Goal: Use online tool/utility: Use online tool/utility

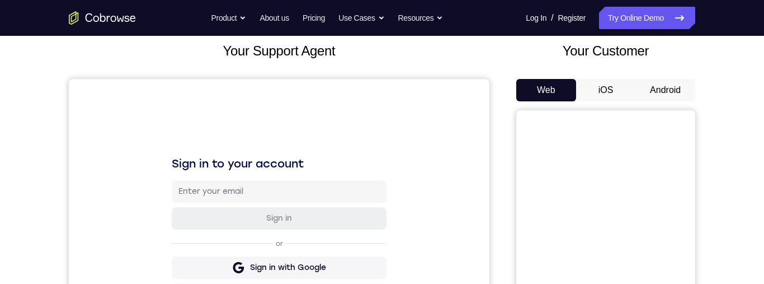
scroll to position [66, 0]
click at [679, 90] on button "Android" at bounding box center [666, 90] width 60 height 22
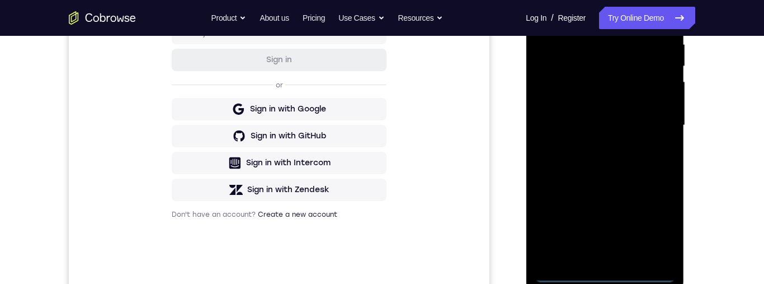
scroll to position [359, 0]
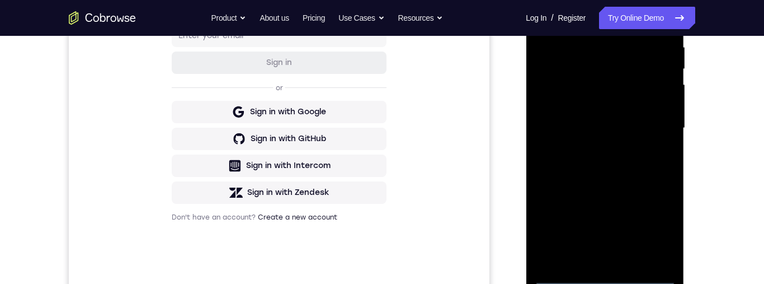
scroll to position [255, 0]
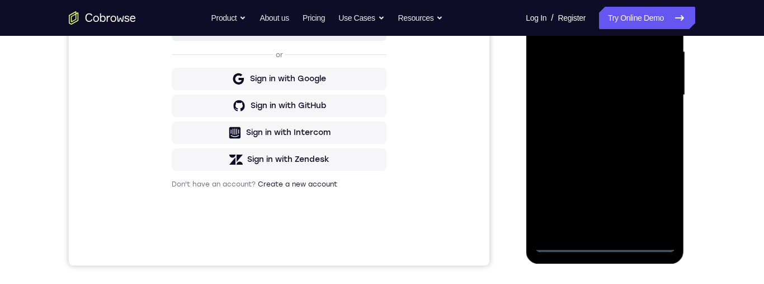
click at [604, 234] on div at bounding box center [604, 94] width 141 height 313
click at [608, 240] on div at bounding box center [604, 94] width 141 height 313
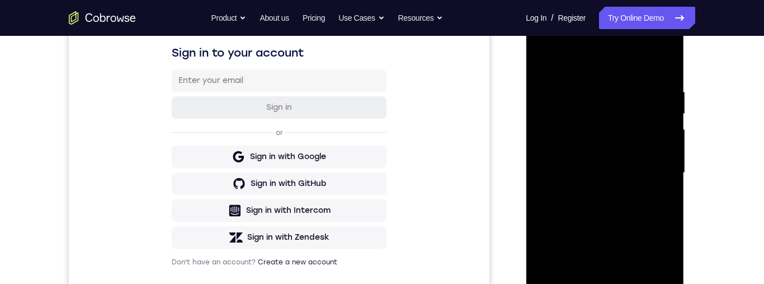
scroll to position [262, 0]
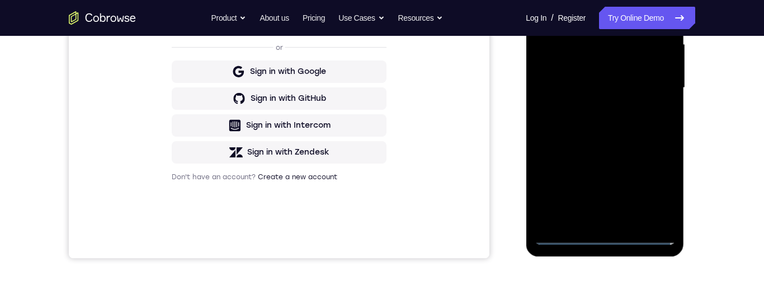
click at [602, 233] on div at bounding box center [604, 87] width 141 height 313
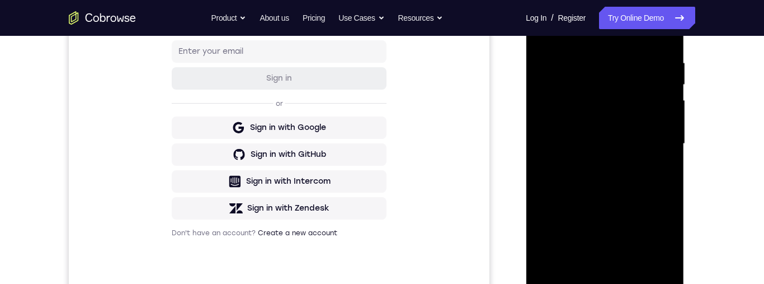
scroll to position [236, 0]
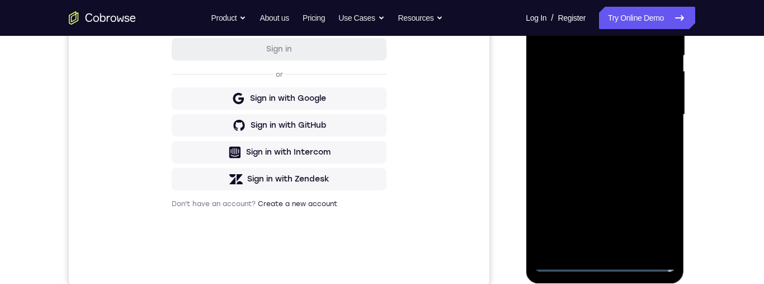
click at [656, 218] on div at bounding box center [604, 114] width 141 height 313
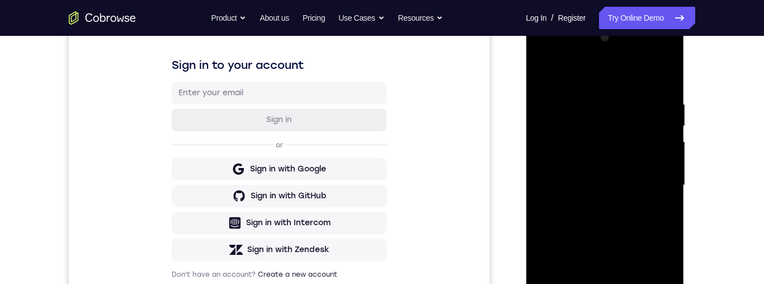
scroll to position [183, 0]
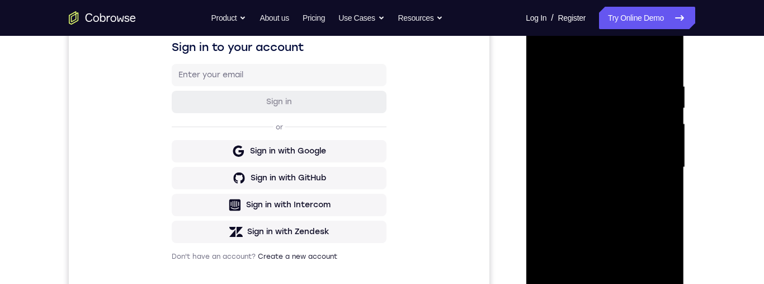
click at [617, 63] on div at bounding box center [604, 167] width 141 height 313
click at [658, 161] on div at bounding box center [604, 167] width 141 height 313
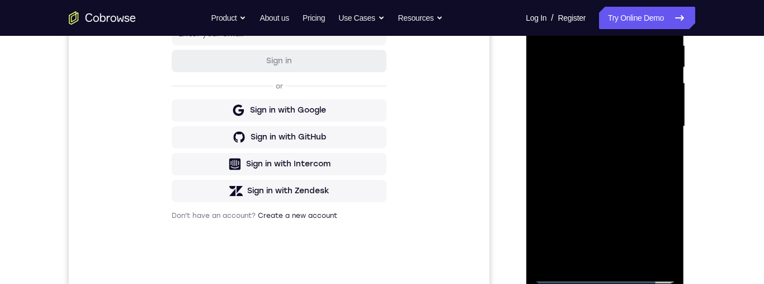
click at [594, 146] on div at bounding box center [604, 126] width 141 height 313
click at [635, 110] on div at bounding box center [604, 126] width 141 height 313
click at [615, 95] on div at bounding box center [604, 126] width 141 height 313
click at [655, 128] on div at bounding box center [604, 126] width 141 height 313
click at [649, 128] on div at bounding box center [604, 126] width 141 height 313
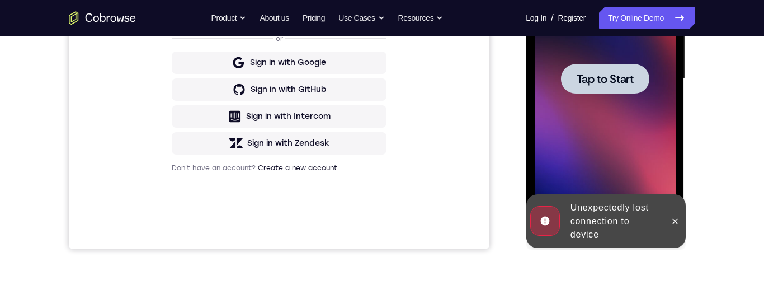
scroll to position [307, 0]
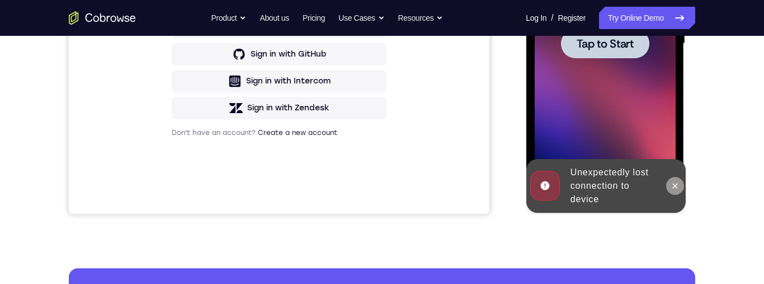
click at [678, 180] on button at bounding box center [675, 186] width 18 height 18
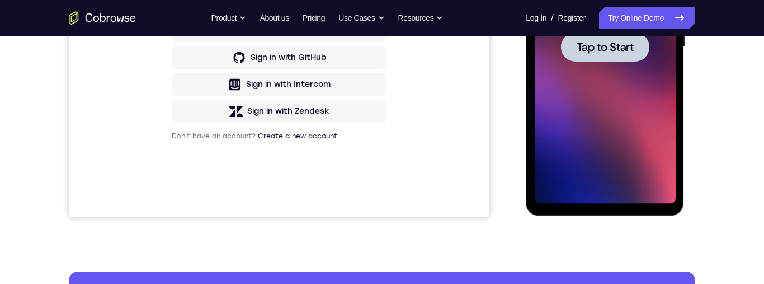
click at [626, 37] on div at bounding box center [605, 47] width 88 height 30
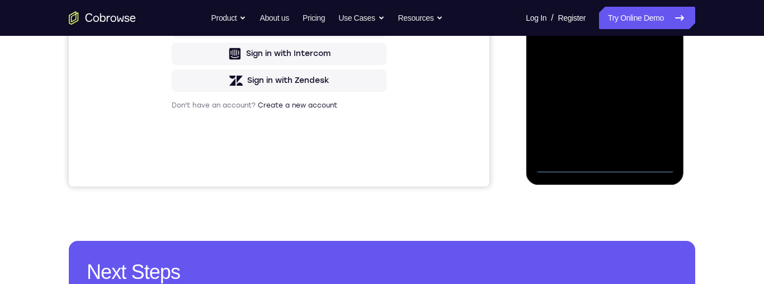
scroll to position [335, 0]
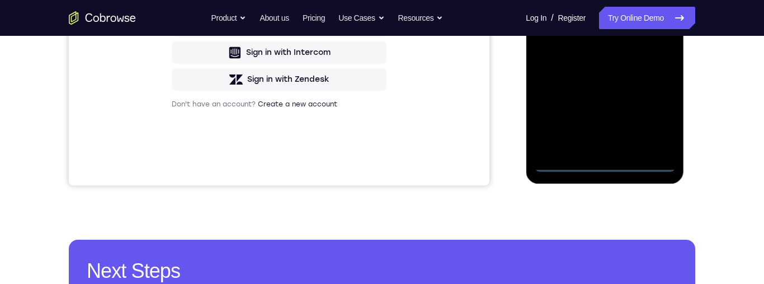
click at [597, 170] on div at bounding box center [604, 14] width 141 height 313
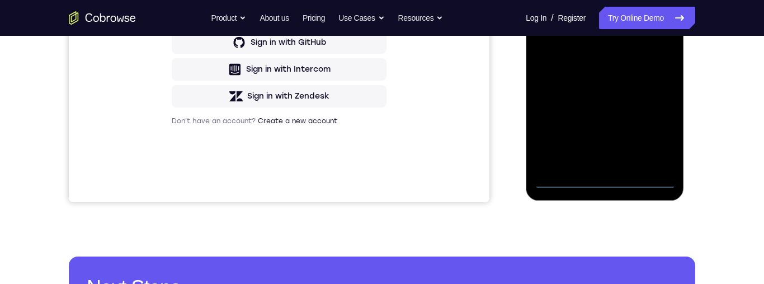
click at [655, 128] on div at bounding box center [604, 31] width 141 height 313
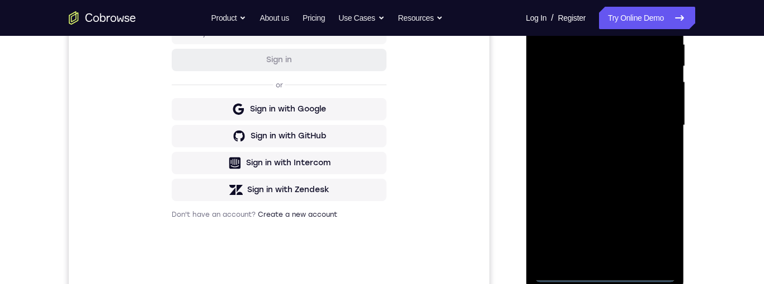
scroll to position [178, 0]
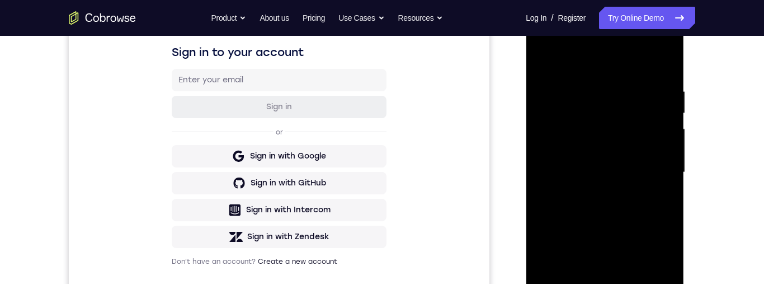
click at [628, 56] on div at bounding box center [604, 172] width 141 height 313
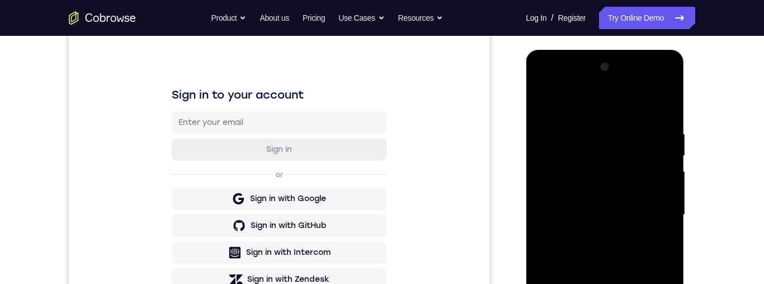
scroll to position [198, 0]
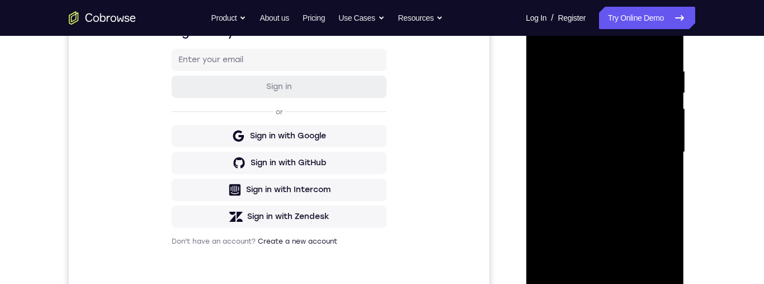
click at [652, 144] on div at bounding box center [604, 152] width 141 height 313
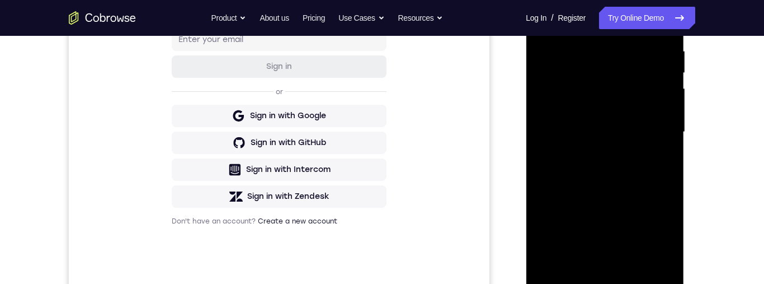
scroll to position [272, 0]
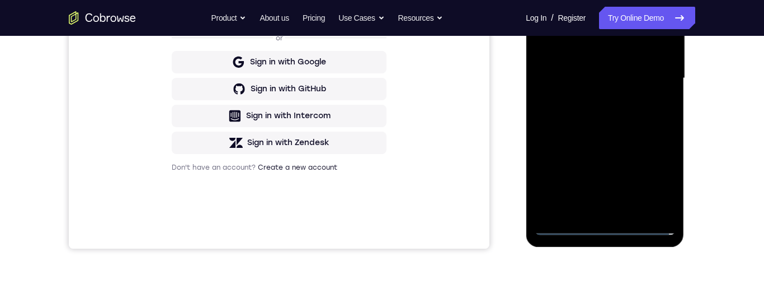
click at [589, 208] on div at bounding box center [604, 78] width 141 height 313
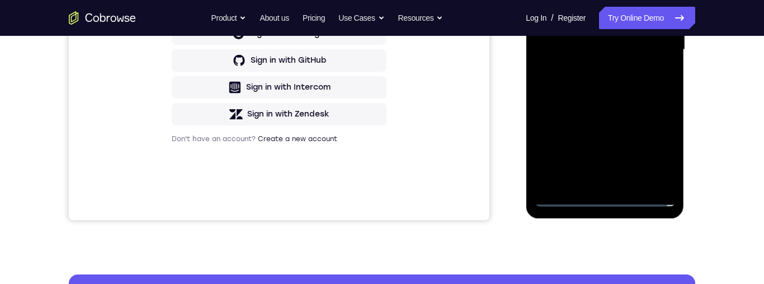
scroll to position [235, 0]
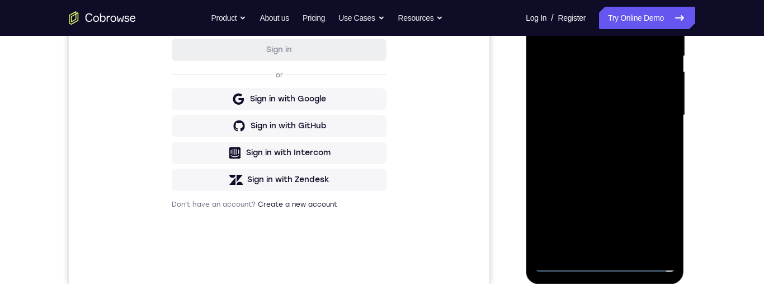
click at [569, 98] on div at bounding box center [604, 115] width 141 height 313
click at [610, 85] on div at bounding box center [604, 115] width 141 height 313
click at [656, 106] on div at bounding box center [604, 115] width 141 height 313
click at [653, 118] on div at bounding box center [604, 115] width 141 height 313
click at [644, 155] on div at bounding box center [604, 115] width 141 height 313
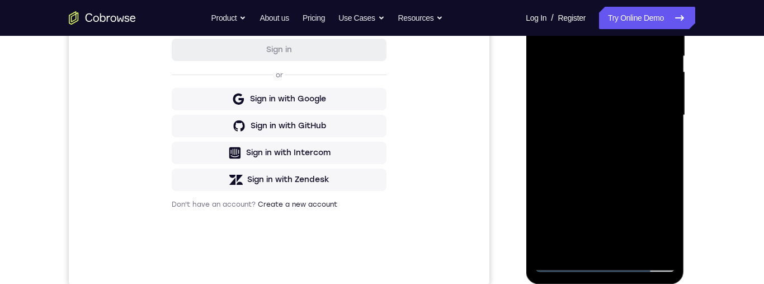
click at [653, 159] on div at bounding box center [604, 115] width 141 height 313
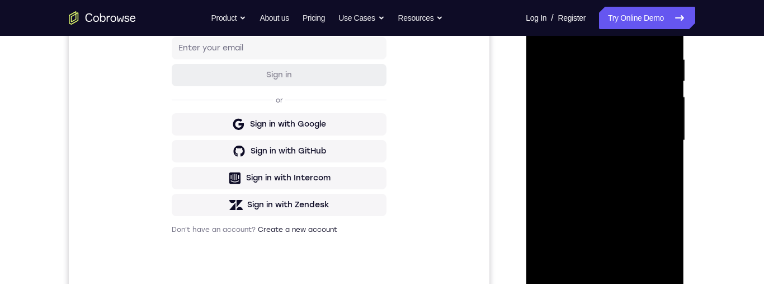
scroll to position [175, 0]
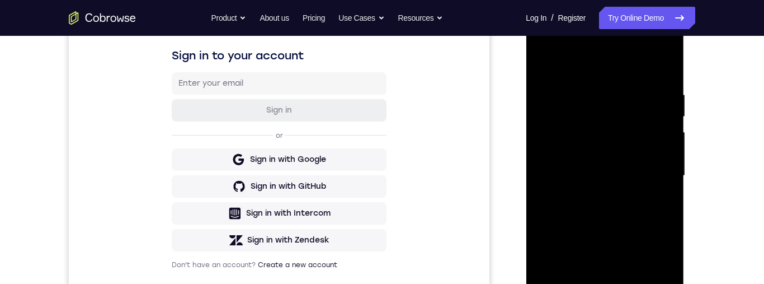
click at [589, 82] on div at bounding box center [604, 175] width 141 height 313
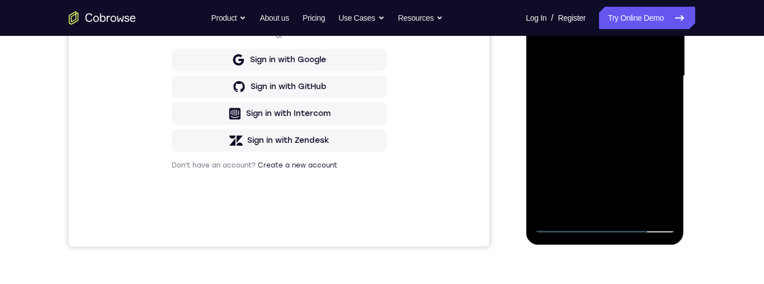
scroll to position [280, 0]
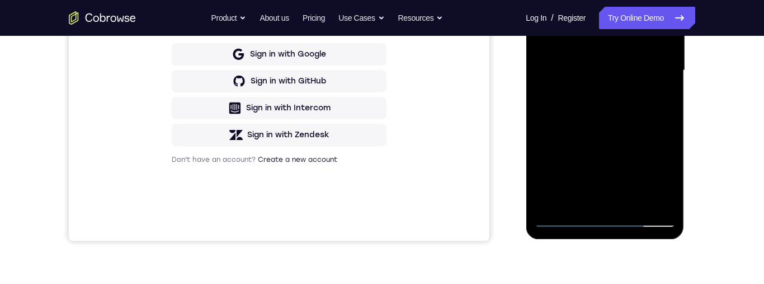
click at [645, 196] on div at bounding box center [604, 70] width 141 height 313
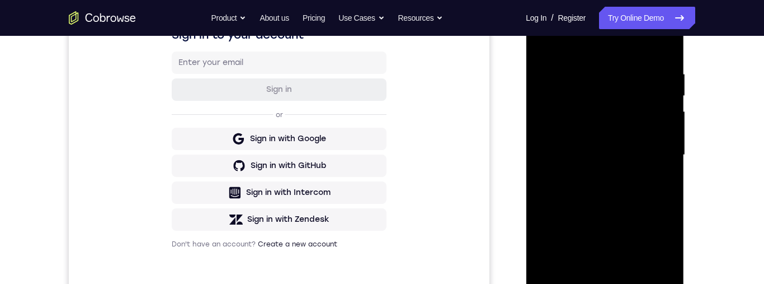
scroll to position [179, 0]
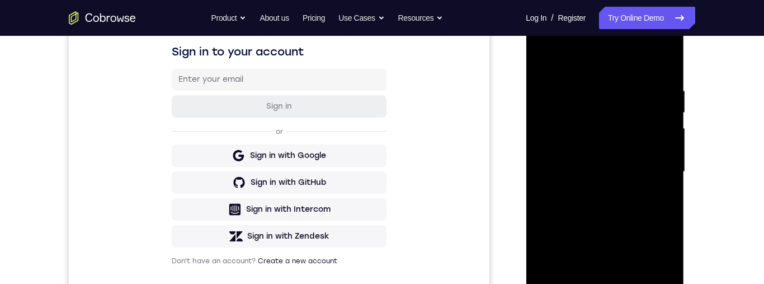
click at [549, 133] on div at bounding box center [604, 171] width 141 height 313
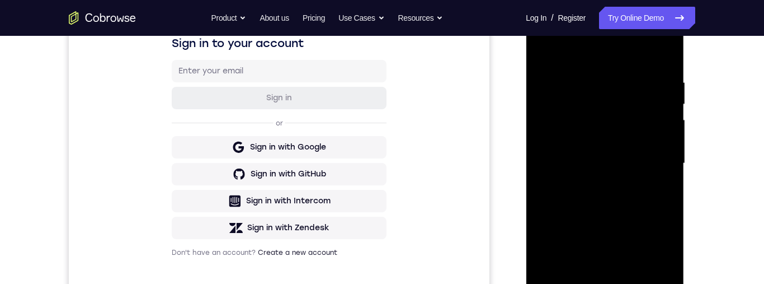
scroll to position [126, 0]
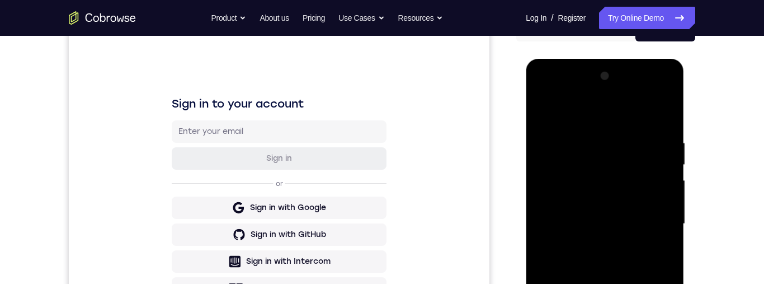
click at [656, 177] on div at bounding box center [604, 223] width 141 height 313
click at [665, 183] on div at bounding box center [604, 223] width 141 height 313
click at [663, 114] on div at bounding box center [604, 223] width 141 height 313
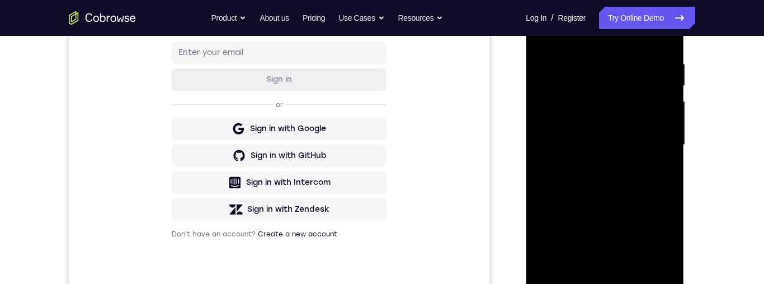
scroll to position [215, 0]
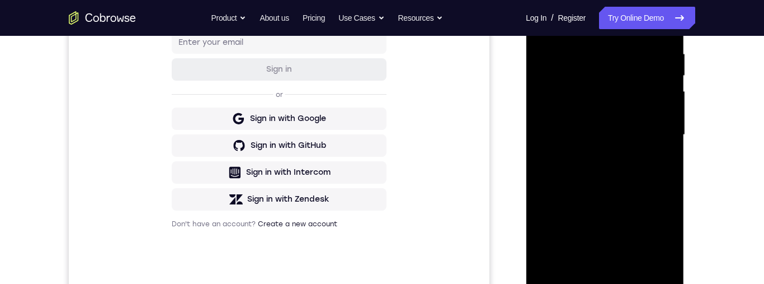
click at [606, 263] on div at bounding box center [604, 134] width 141 height 313
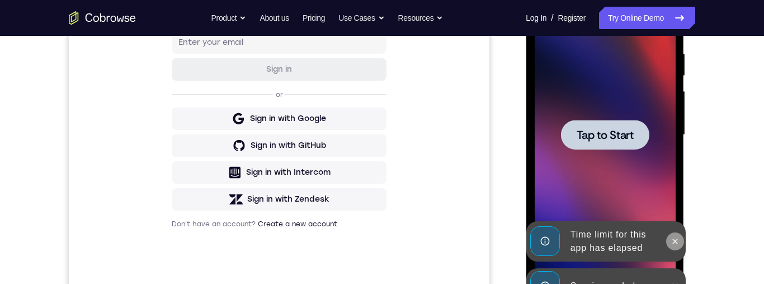
click at [677, 238] on icon at bounding box center [674, 241] width 9 height 9
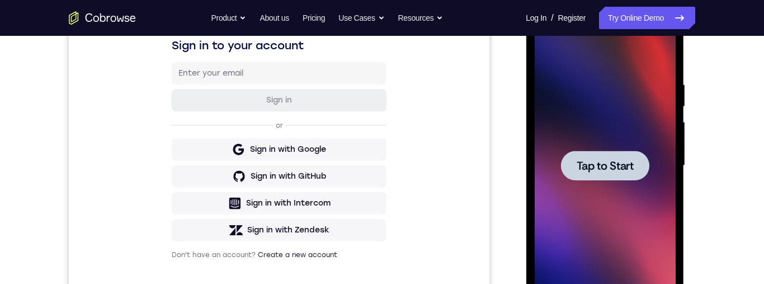
click at [624, 161] on span "Tap to Start" at bounding box center [604, 165] width 57 height 11
click at [723, 93] on div "Your Support Agent Your Customer Web iOS Android Next Steps We’d be happy to gi…" at bounding box center [382, 220] width 716 height 738
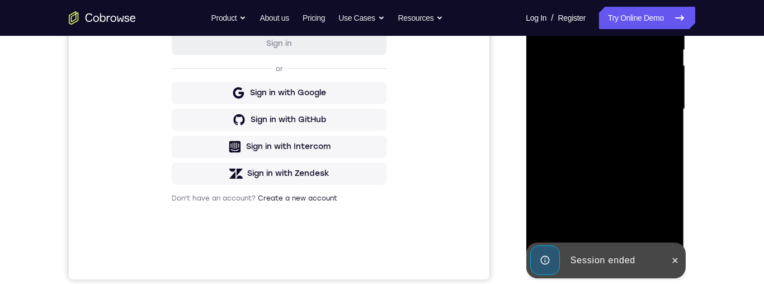
scroll to position [297, 0]
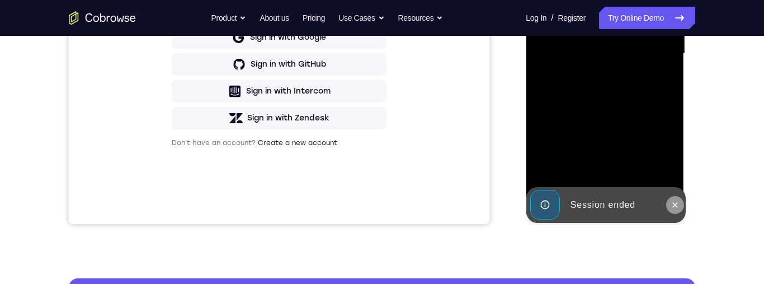
click at [670, 212] on button at bounding box center [675, 205] width 18 height 18
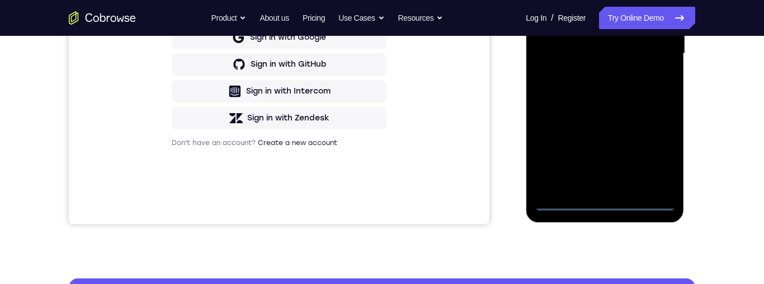
scroll to position [238, 0]
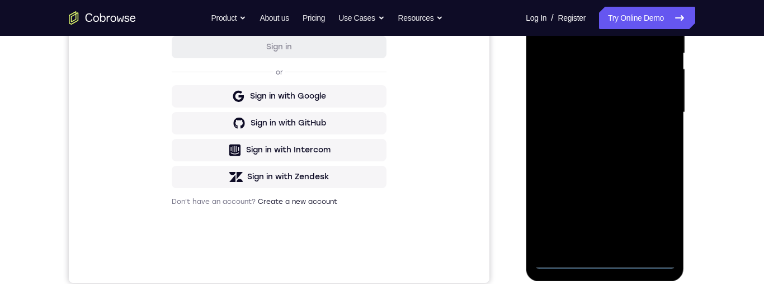
click at [601, 258] on div at bounding box center [604, 112] width 141 height 313
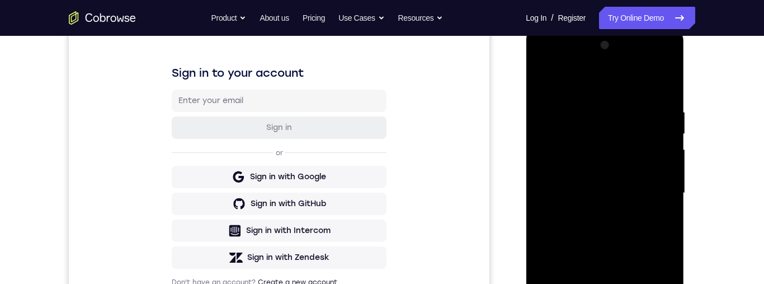
scroll to position [167, 0]
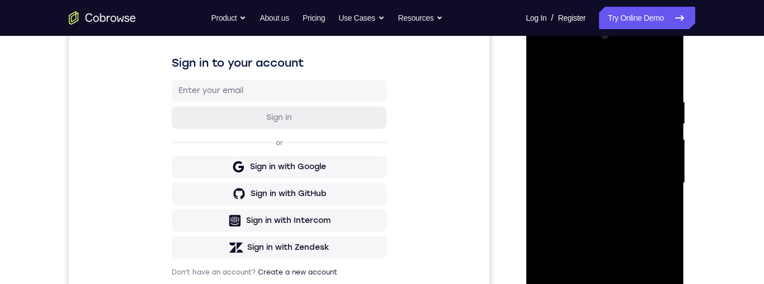
click at [649, 283] on div at bounding box center [604, 182] width 141 height 313
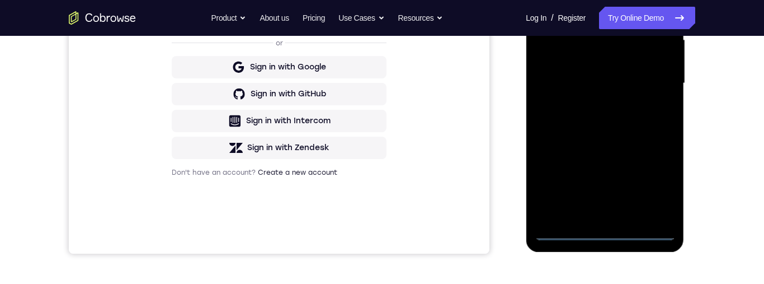
scroll to position [154, 0]
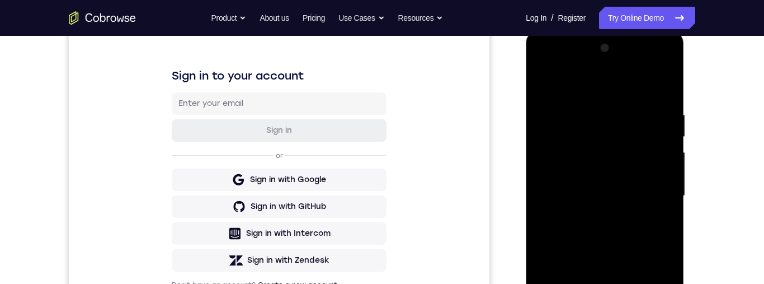
click at [627, 80] on div at bounding box center [604, 195] width 141 height 313
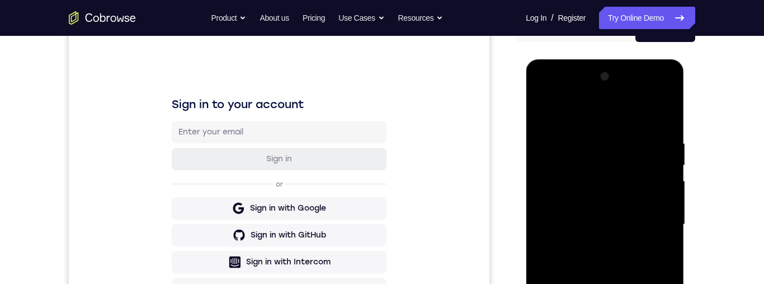
click at [647, 221] on div at bounding box center [604, 224] width 141 height 313
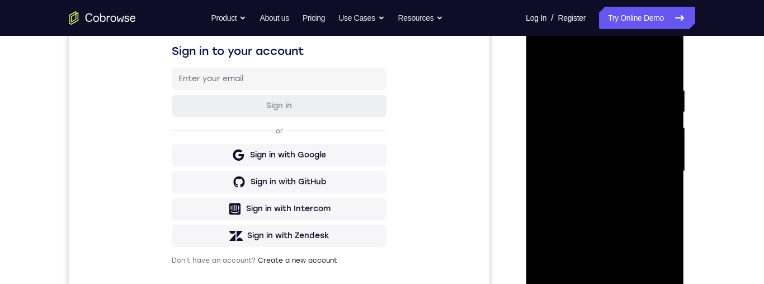
scroll to position [230, 0]
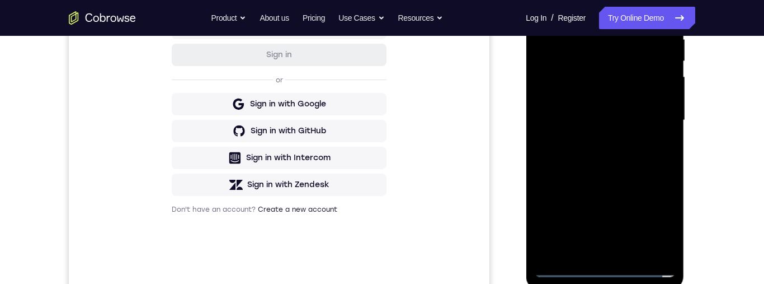
click at [592, 251] on div at bounding box center [604, 120] width 141 height 313
click at [642, 108] on div at bounding box center [604, 120] width 141 height 313
click at [604, 93] on div at bounding box center [604, 120] width 141 height 313
click at [648, 119] on div at bounding box center [604, 120] width 141 height 313
click at [635, 156] on div at bounding box center [604, 120] width 141 height 313
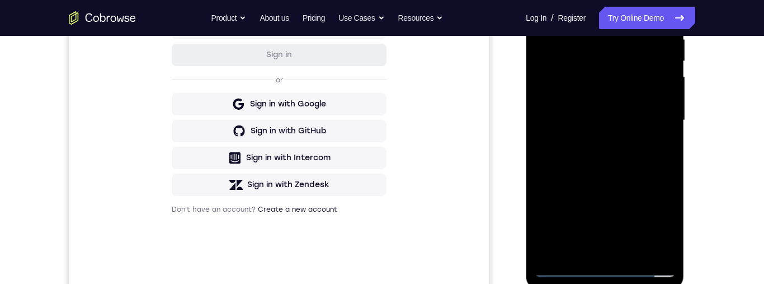
click at [651, 138] on div at bounding box center [604, 120] width 141 height 313
click at [647, 150] on div at bounding box center [604, 120] width 141 height 313
click at [618, 153] on div at bounding box center [604, 120] width 141 height 313
click at [629, 163] on div at bounding box center [604, 120] width 141 height 313
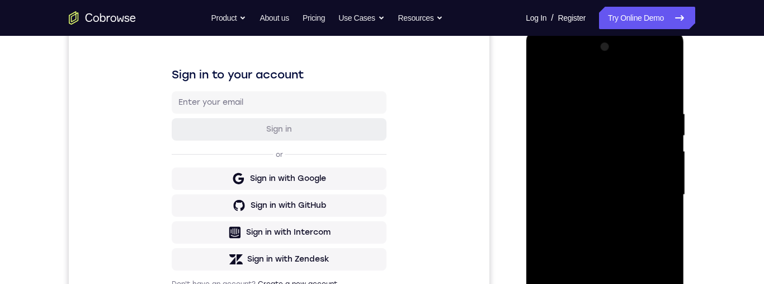
scroll to position [149, 0]
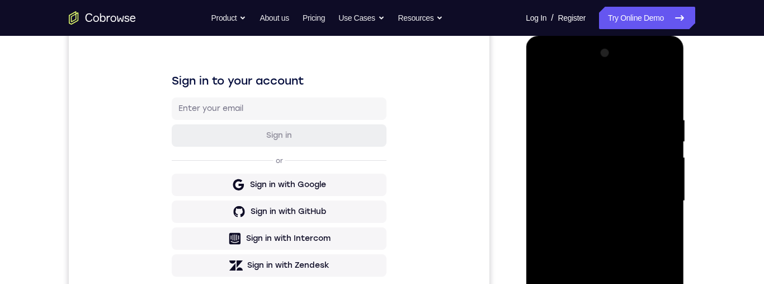
click at [595, 111] on div at bounding box center [604, 200] width 141 height 313
click at [660, 191] on div at bounding box center [604, 200] width 141 height 313
click at [664, 187] on div at bounding box center [604, 200] width 141 height 313
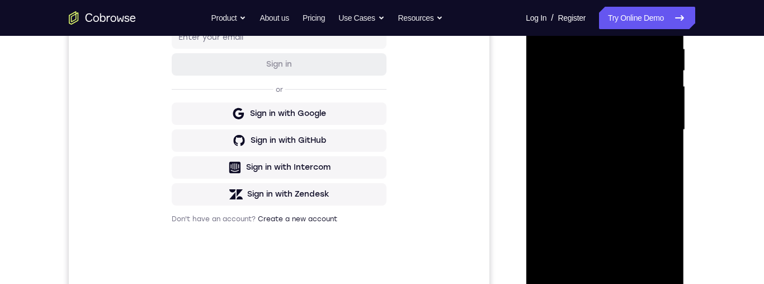
click at [649, 256] on div at bounding box center [604, 129] width 141 height 313
click at [667, 162] on div at bounding box center [604, 129] width 141 height 313
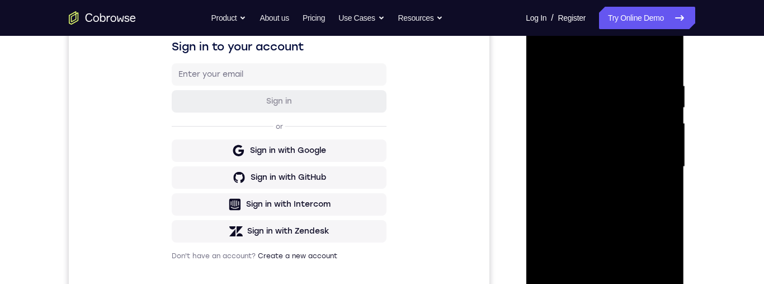
scroll to position [163, 0]
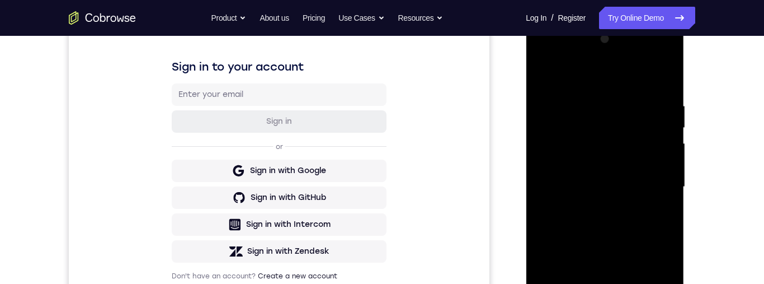
click at [661, 78] on div at bounding box center [604, 186] width 141 height 313
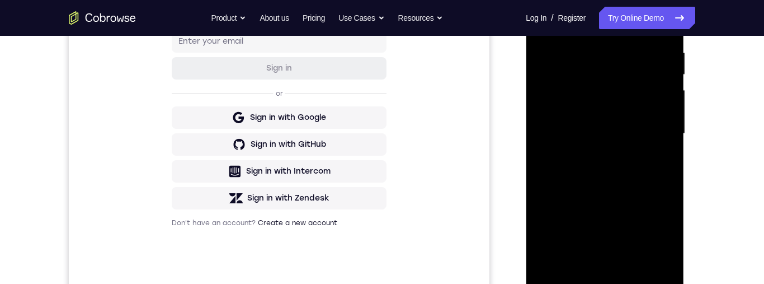
scroll to position [260, 0]
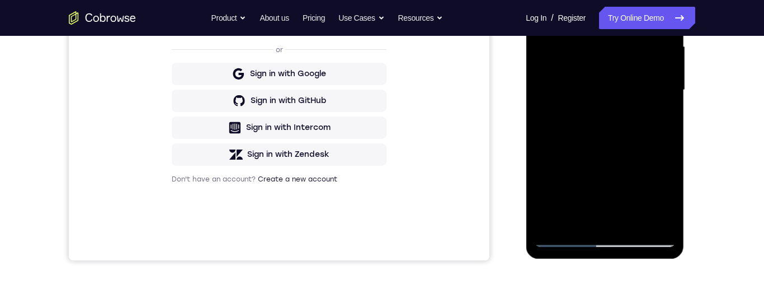
click at [607, 219] on div at bounding box center [604, 89] width 141 height 313
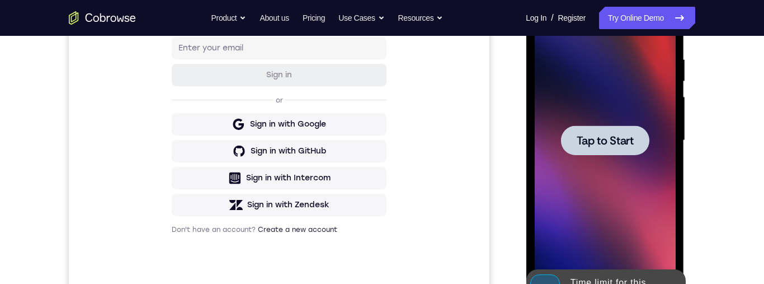
scroll to position [262, 0]
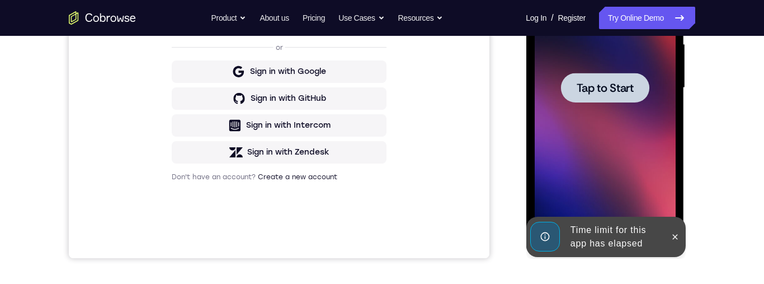
click at [629, 90] on span "Tap to Start" at bounding box center [604, 87] width 57 height 11
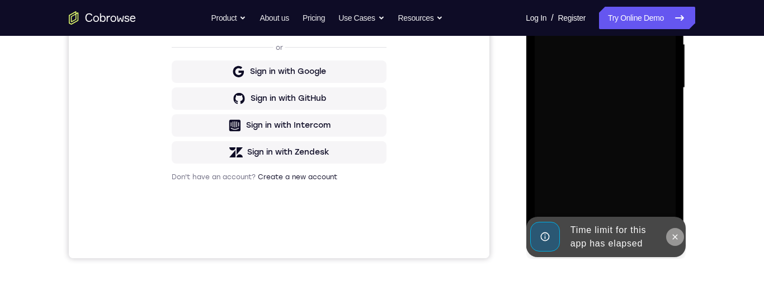
click at [678, 243] on button at bounding box center [675, 237] width 18 height 18
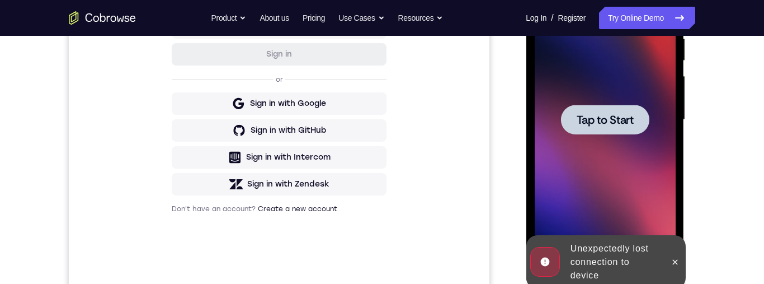
scroll to position [529, 0]
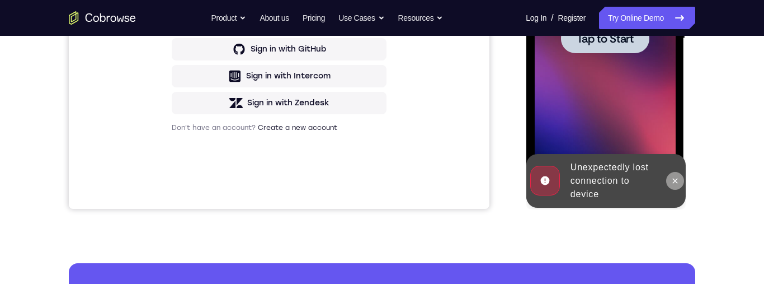
click at [671, 176] on icon at bounding box center [674, 180] width 9 height 9
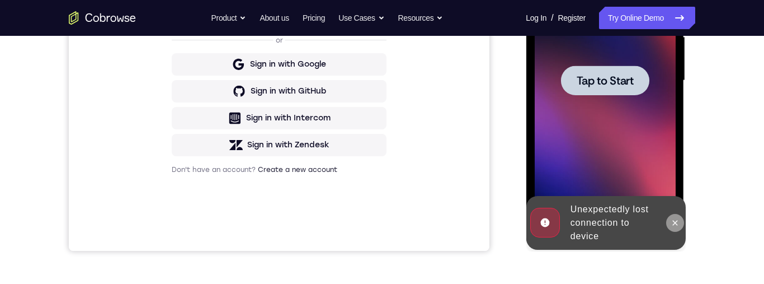
scroll to position [186, 0]
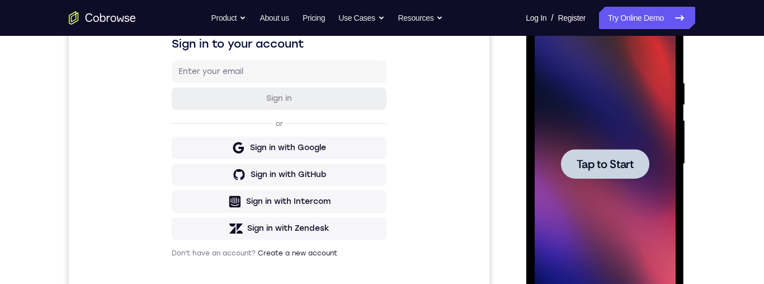
click at [620, 156] on div at bounding box center [605, 164] width 88 height 30
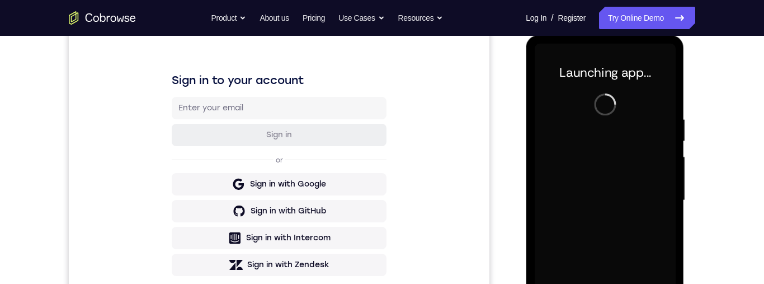
scroll to position [175, 0]
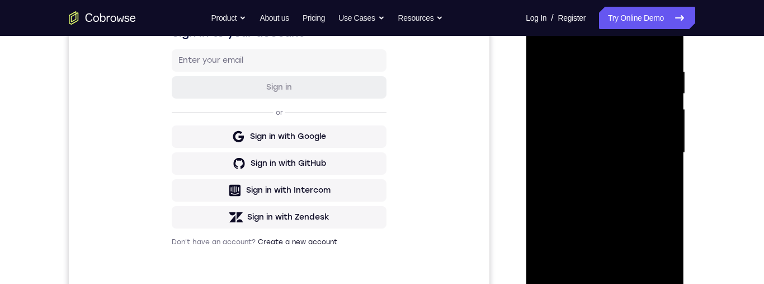
click at [601, 283] on div at bounding box center [604, 152] width 141 height 313
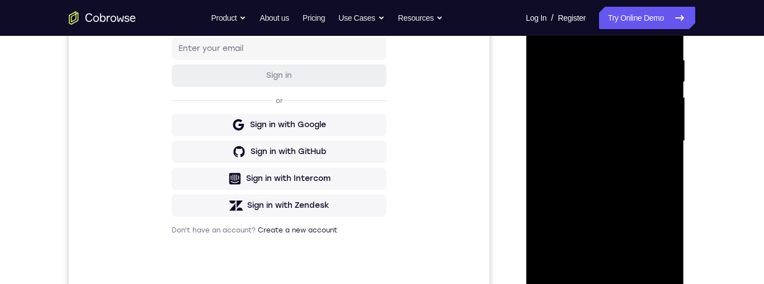
scroll to position [273, 0]
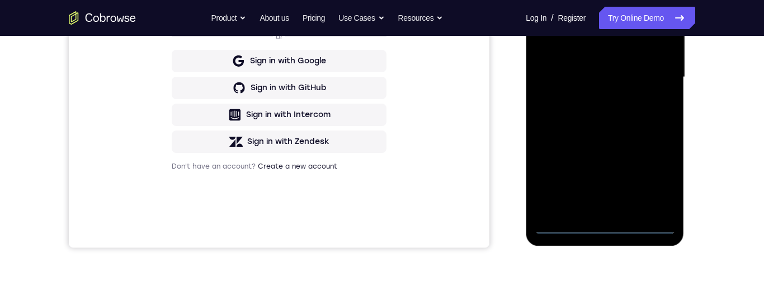
click at [600, 229] on div at bounding box center [604, 77] width 141 height 313
click at [659, 176] on div at bounding box center [604, 77] width 141 height 313
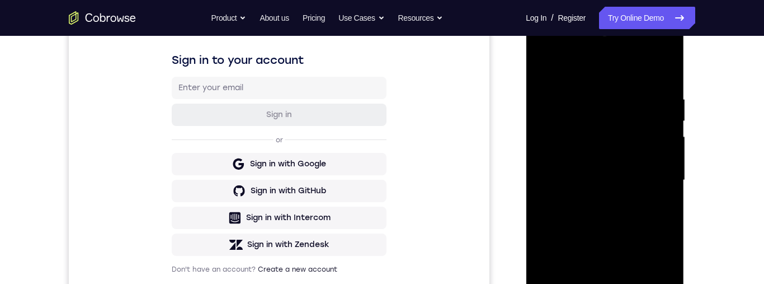
scroll to position [92, 0]
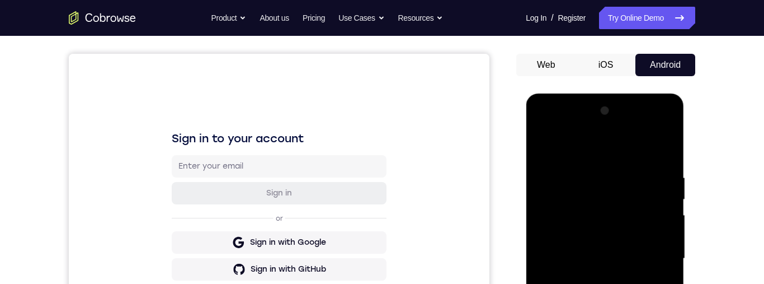
click at [626, 142] on div at bounding box center [604, 258] width 141 height 313
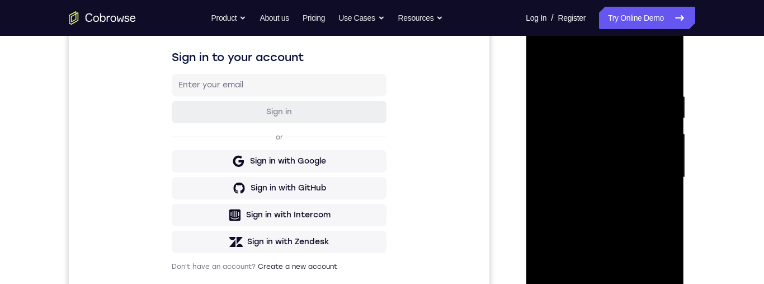
click at [650, 176] on div at bounding box center [604, 177] width 141 height 313
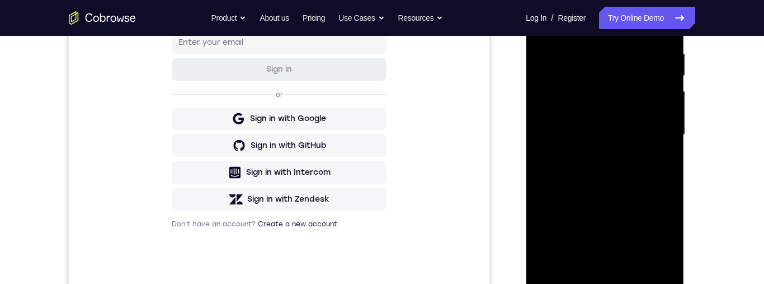
scroll to position [231, 0]
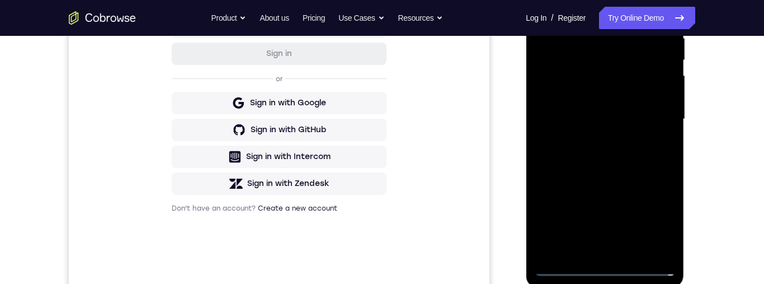
click at [589, 252] on div at bounding box center [604, 119] width 141 height 313
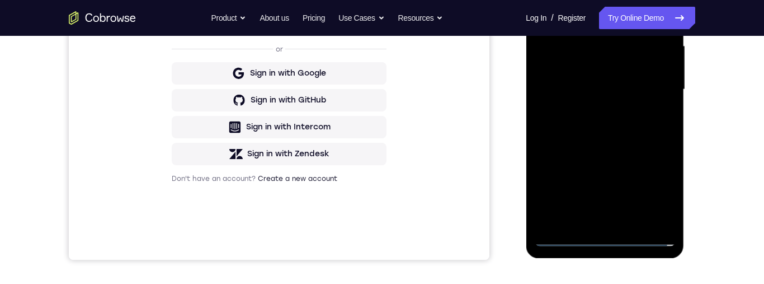
click at [648, 75] on div at bounding box center [604, 89] width 141 height 313
click at [614, 69] on div at bounding box center [604, 89] width 141 height 313
click at [634, 85] on div at bounding box center [604, 89] width 141 height 313
click at [643, 132] on div at bounding box center [604, 89] width 141 height 313
click at [626, 132] on div at bounding box center [604, 89] width 141 height 313
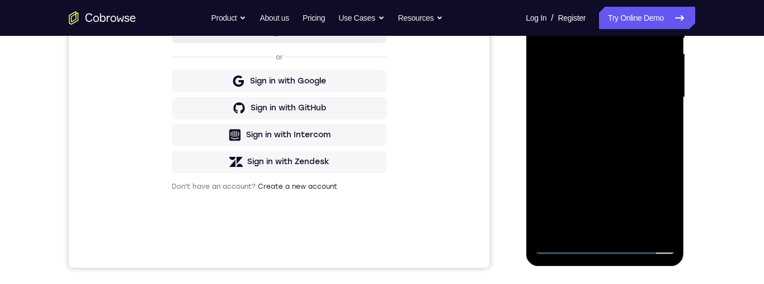
scroll to position [256, 0]
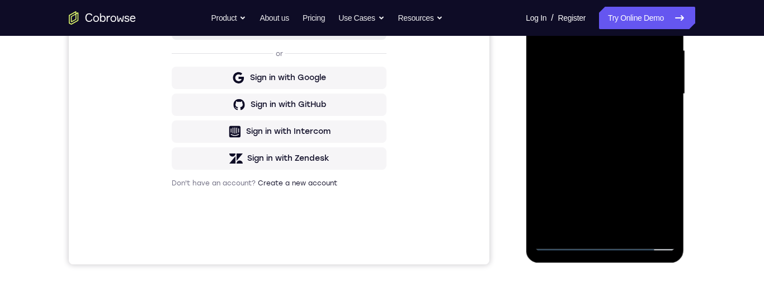
click at [635, 224] on div at bounding box center [604, 93] width 141 height 313
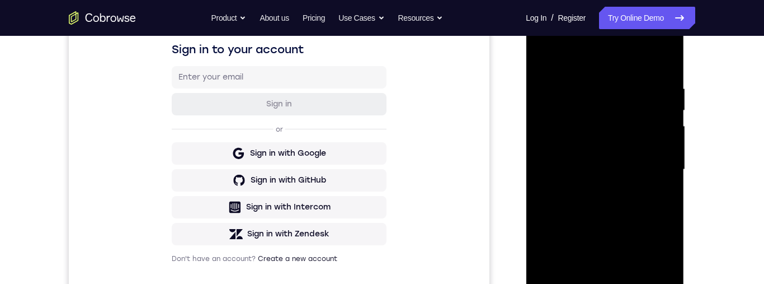
scroll to position [133, 0]
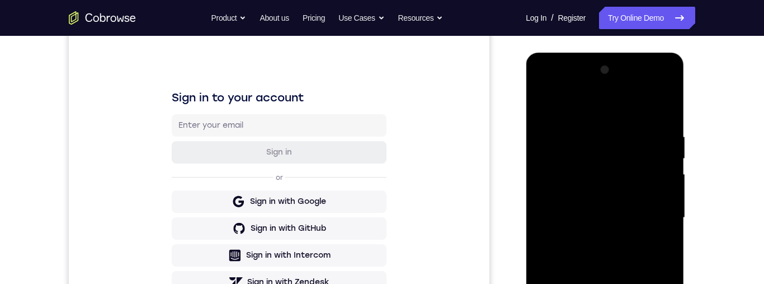
click at [622, 275] on div at bounding box center [604, 217] width 141 height 313
click at [615, 208] on div at bounding box center [604, 217] width 141 height 313
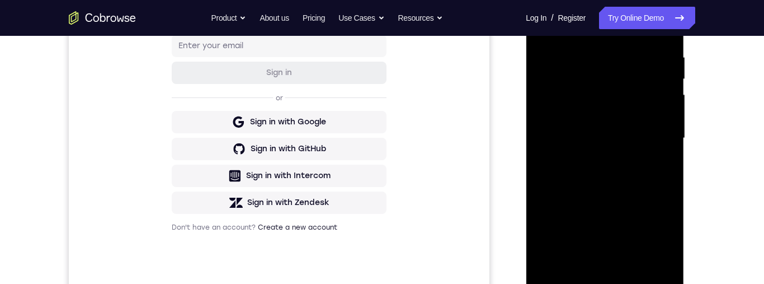
scroll to position [224, 0]
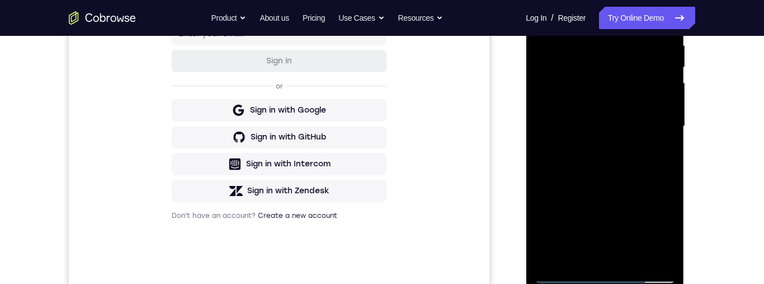
click at [583, 252] on div at bounding box center [604, 126] width 141 height 313
click at [665, 234] on div at bounding box center [604, 126] width 141 height 313
click at [668, 233] on div at bounding box center [604, 126] width 141 height 313
click at [669, 230] on div at bounding box center [604, 126] width 141 height 313
click at [667, 229] on div at bounding box center [604, 126] width 141 height 313
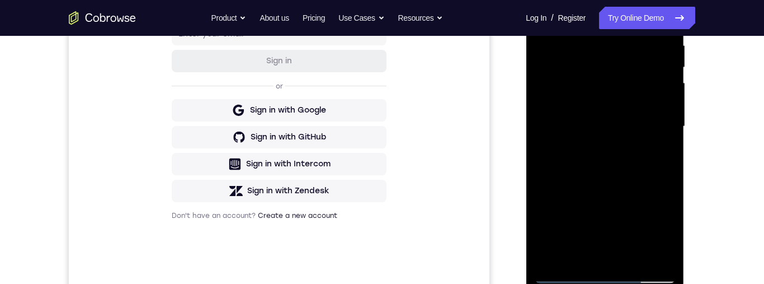
click at [662, 230] on div at bounding box center [604, 126] width 141 height 313
click at [664, 229] on div at bounding box center [604, 126] width 141 height 313
click at [665, 228] on div at bounding box center [604, 126] width 141 height 313
click at [667, 230] on div at bounding box center [604, 126] width 141 height 313
click at [663, 231] on div at bounding box center [604, 126] width 141 height 313
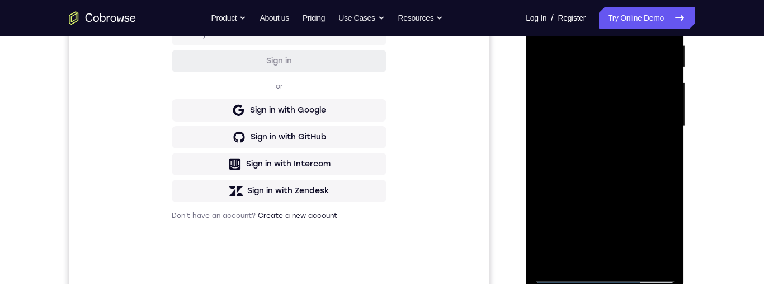
click at [663, 229] on div at bounding box center [604, 126] width 141 height 313
click at [665, 228] on div at bounding box center [604, 126] width 141 height 313
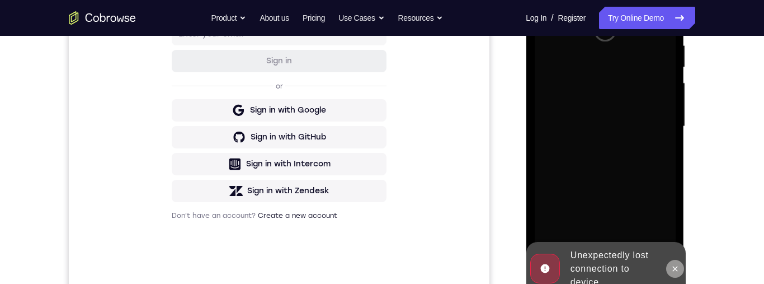
click at [675, 269] on icon at bounding box center [675, 268] width 5 height 5
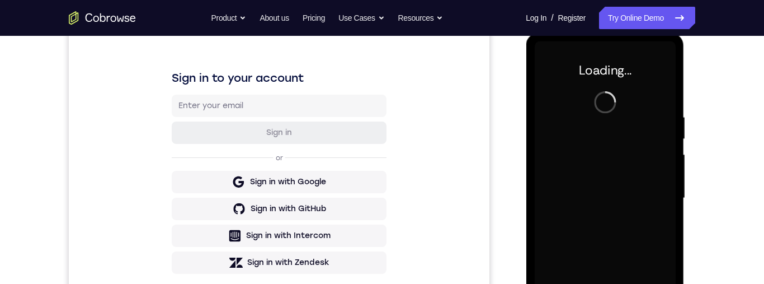
scroll to position [156, 0]
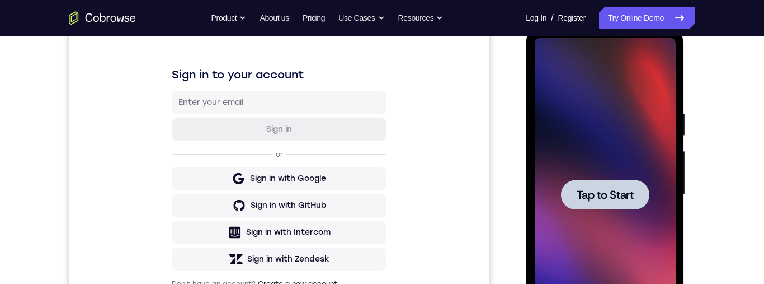
click at [654, 245] on div at bounding box center [604, 194] width 141 height 313
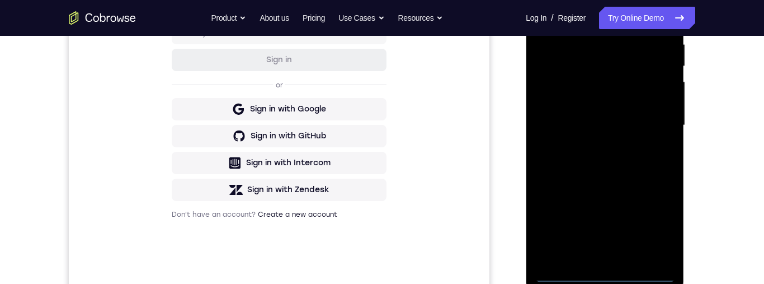
scroll to position [240, 0]
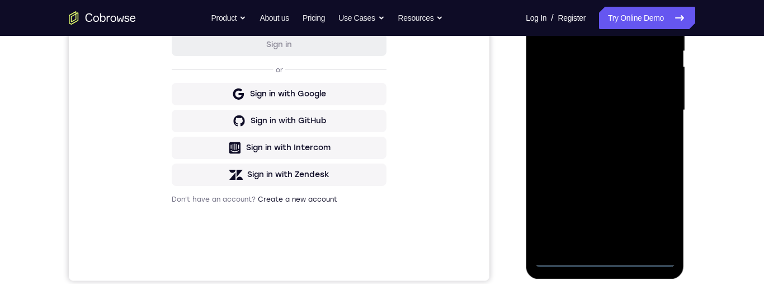
click at [609, 257] on div at bounding box center [604, 110] width 141 height 313
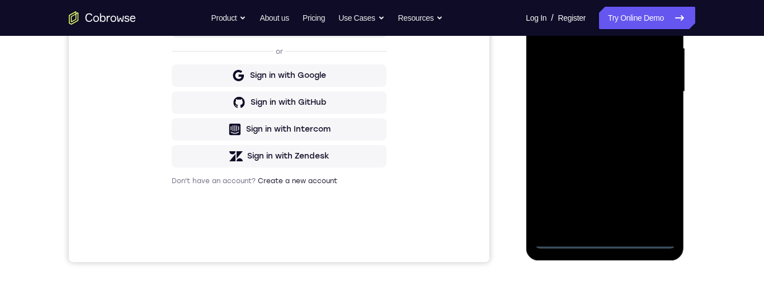
click at [652, 182] on div at bounding box center [604, 91] width 141 height 313
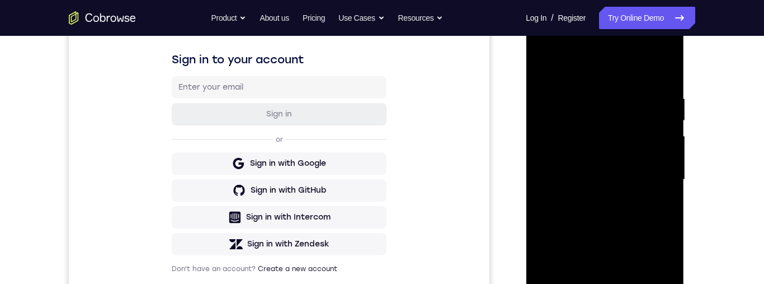
scroll to position [168, 0]
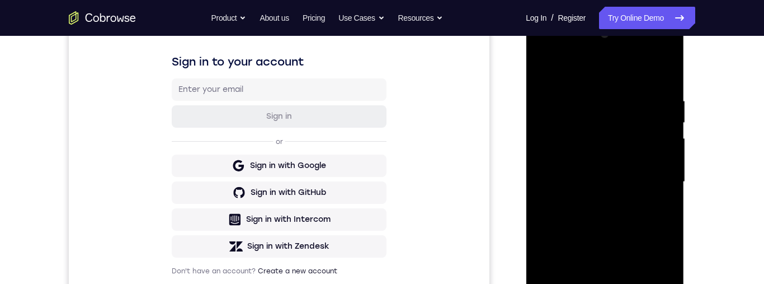
click at [627, 64] on div at bounding box center [604, 181] width 141 height 313
click at [653, 176] on div at bounding box center [604, 181] width 141 height 313
click at [590, 202] on div at bounding box center [604, 181] width 141 height 313
click at [634, 171] on div at bounding box center [604, 181] width 141 height 313
click at [602, 152] on div at bounding box center [604, 181] width 141 height 313
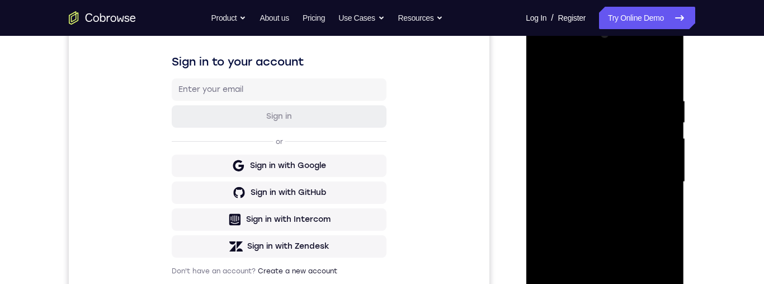
click at [642, 184] on div at bounding box center [604, 181] width 141 height 313
click at [649, 218] on div at bounding box center [604, 181] width 141 height 313
click at [649, 215] on div at bounding box center [604, 181] width 141 height 313
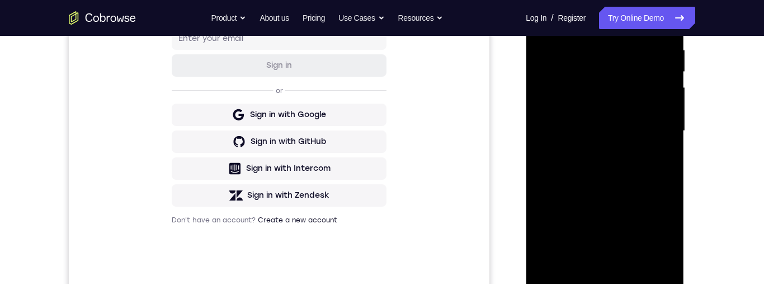
click at [641, 172] on div at bounding box center [604, 130] width 141 height 313
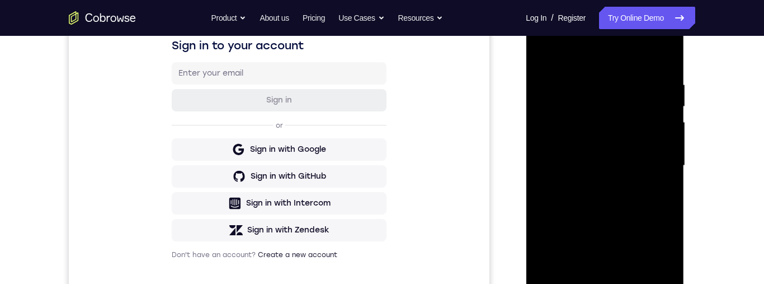
scroll to position [226, 0]
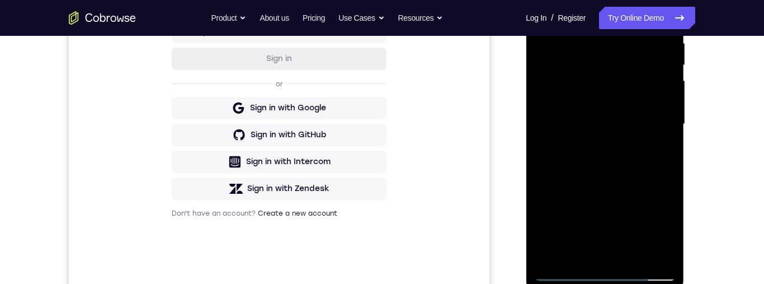
click at [634, 251] on div at bounding box center [604, 124] width 141 height 313
click at [609, 182] on div at bounding box center [604, 124] width 141 height 313
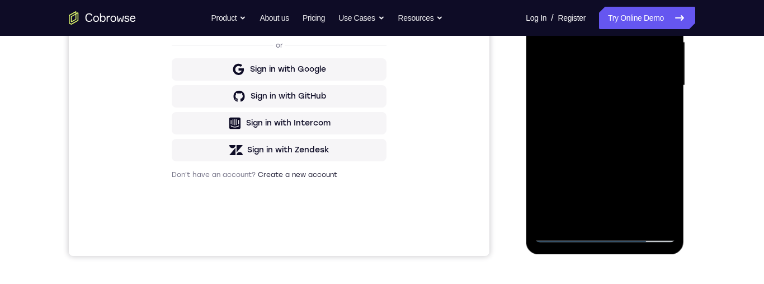
scroll to position [262, 0]
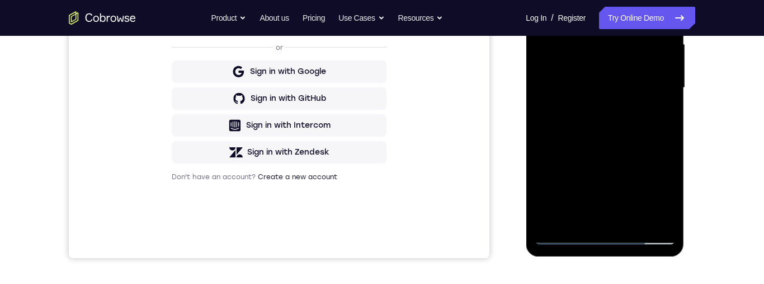
click at [642, 71] on div at bounding box center [604, 87] width 141 height 313
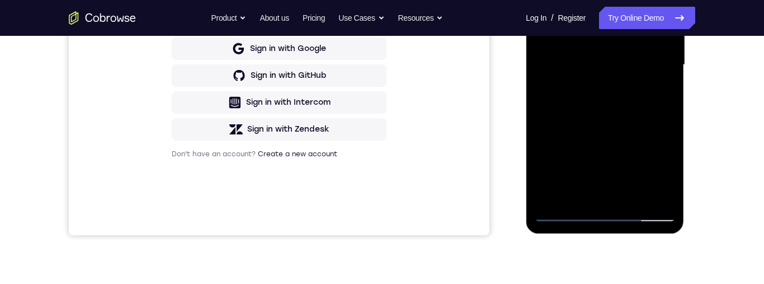
scroll to position [289, 0]
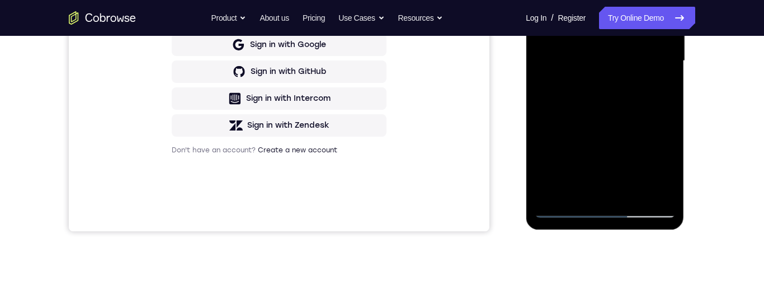
click at [664, 166] on div at bounding box center [604, 60] width 141 height 313
click at [665, 166] on div at bounding box center [604, 60] width 141 height 313
click at [664, 88] on div at bounding box center [604, 60] width 141 height 313
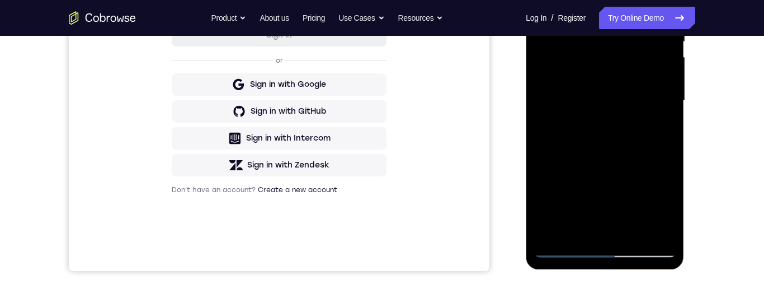
scroll to position [248, 0]
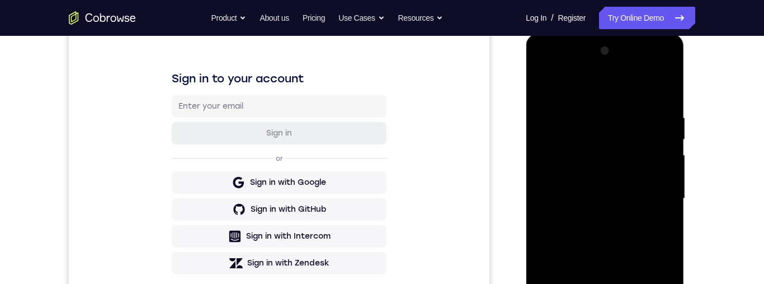
click at [548, 87] on div at bounding box center [604, 198] width 141 height 313
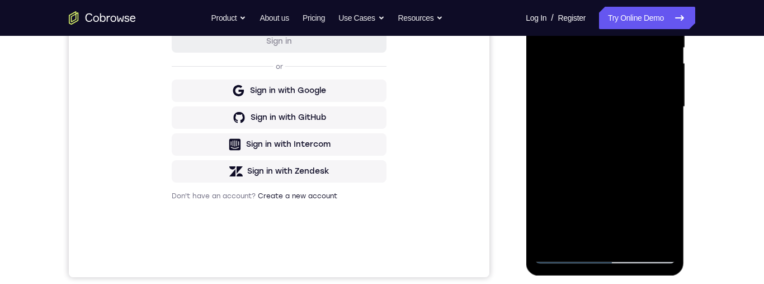
scroll to position [161, 0]
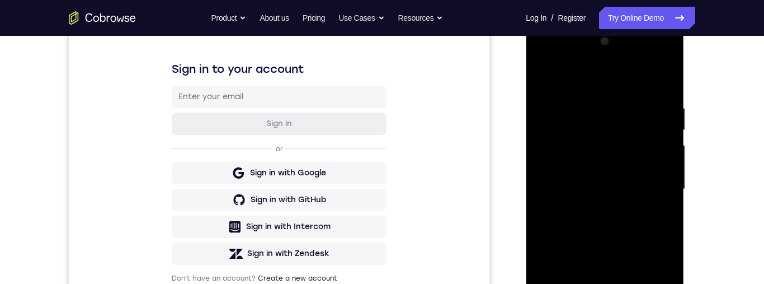
click at [548, 74] on div at bounding box center [604, 188] width 141 height 313
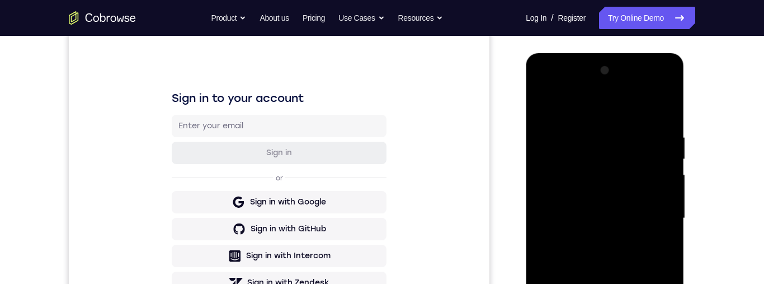
scroll to position [275, 0]
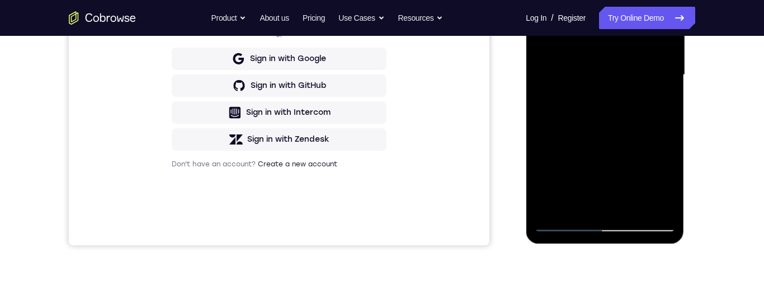
click at [602, 205] on div at bounding box center [604, 74] width 141 height 313
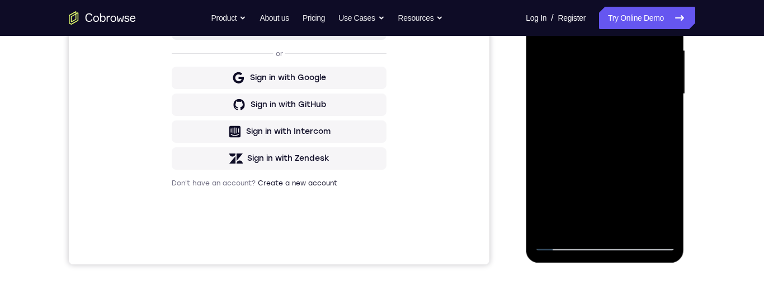
scroll to position [206, 0]
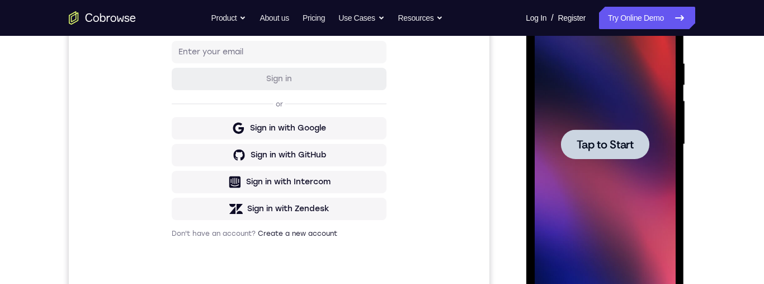
click at [613, 139] on span "Tap to Start" at bounding box center [604, 144] width 57 height 11
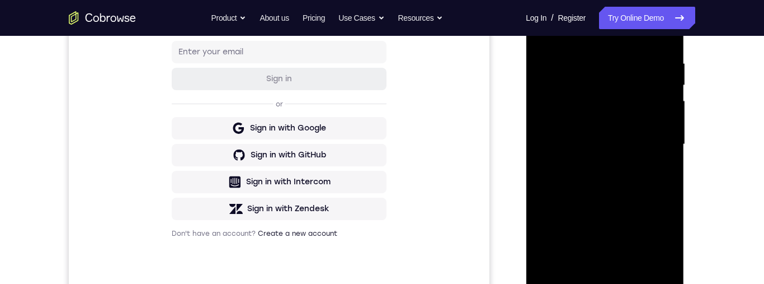
scroll to position [301, 0]
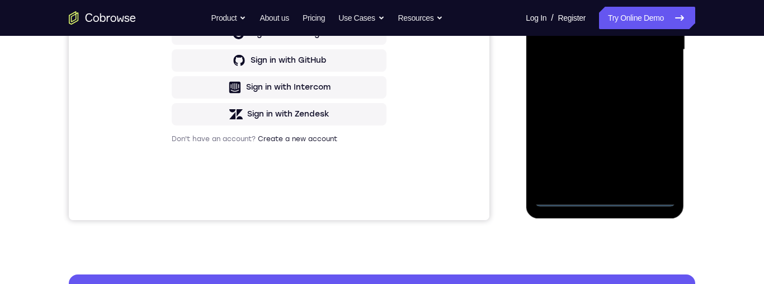
click at [605, 195] on div at bounding box center [604, 49] width 141 height 313
click at [651, 137] on div at bounding box center [604, 49] width 141 height 313
click at [655, 139] on div at bounding box center [604, 49] width 141 height 313
click at [654, 148] on div at bounding box center [604, 49] width 141 height 313
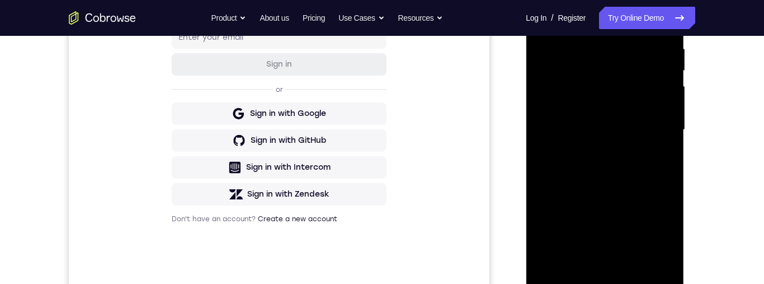
scroll to position [171, 0]
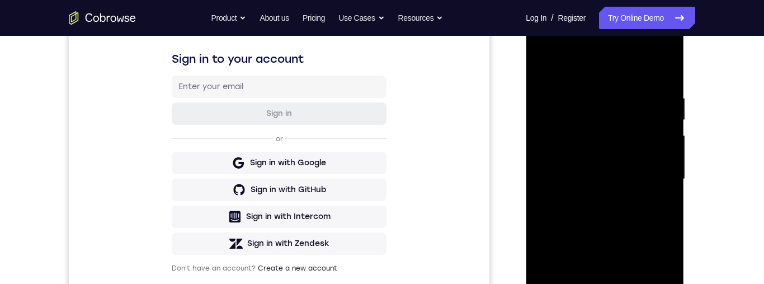
click at [613, 70] on div at bounding box center [604, 178] width 141 height 313
click at [654, 171] on div at bounding box center [604, 178] width 141 height 313
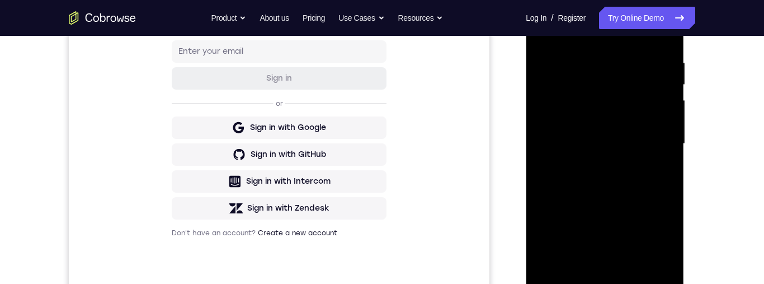
scroll to position [201, 0]
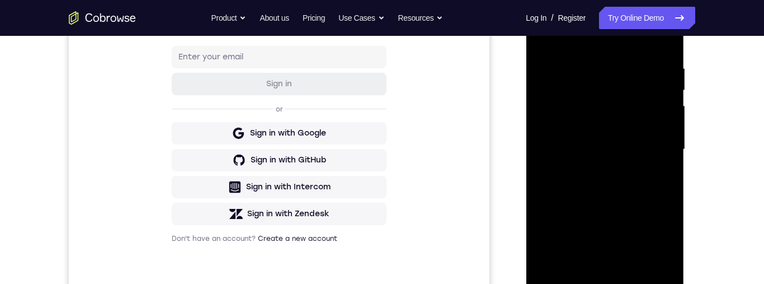
click at [600, 166] on div at bounding box center [604, 149] width 141 height 313
click at [625, 136] on div at bounding box center [604, 149] width 141 height 313
click at [587, 124] on div at bounding box center [604, 149] width 141 height 313
click at [654, 144] on div at bounding box center [604, 149] width 141 height 313
click at [634, 185] on div at bounding box center [604, 149] width 141 height 313
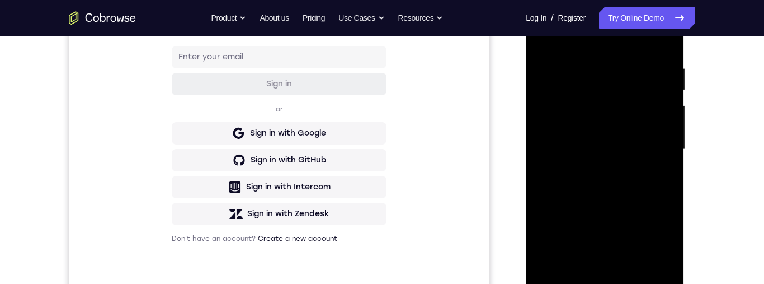
click at [631, 176] on div at bounding box center [604, 149] width 141 height 313
click at [641, 186] on div at bounding box center [604, 149] width 141 height 313
click at [625, 194] on div at bounding box center [604, 149] width 141 height 313
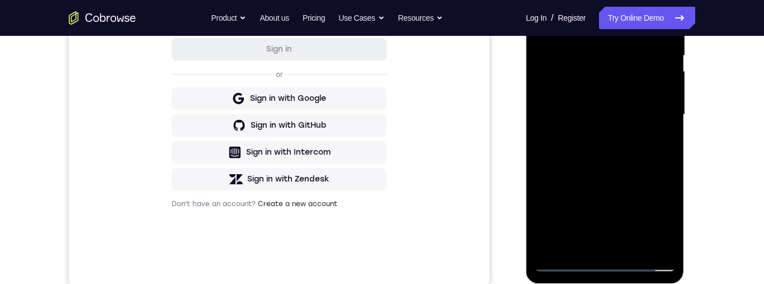
scroll to position [237, 0]
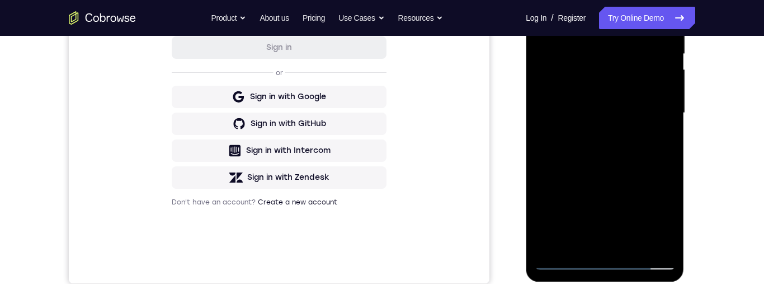
click at [664, 157] on div at bounding box center [604, 112] width 141 height 313
click at [668, 153] on div at bounding box center [604, 112] width 141 height 313
click at [605, 241] on div at bounding box center [604, 112] width 141 height 313
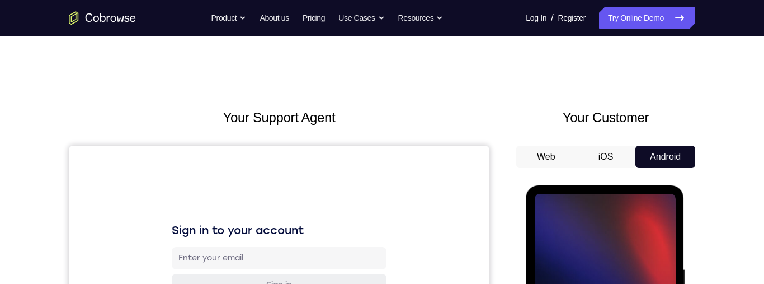
scroll to position [213, 0]
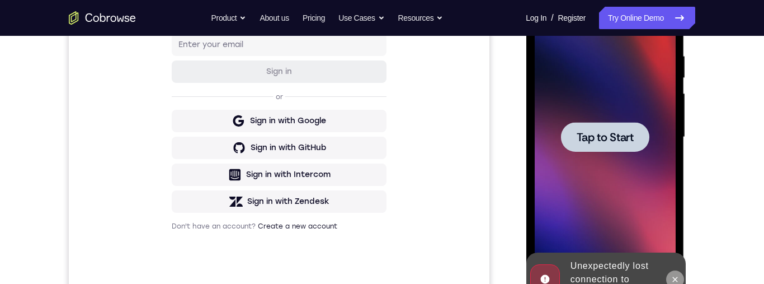
click at [677, 273] on button at bounding box center [675, 279] width 18 height 18
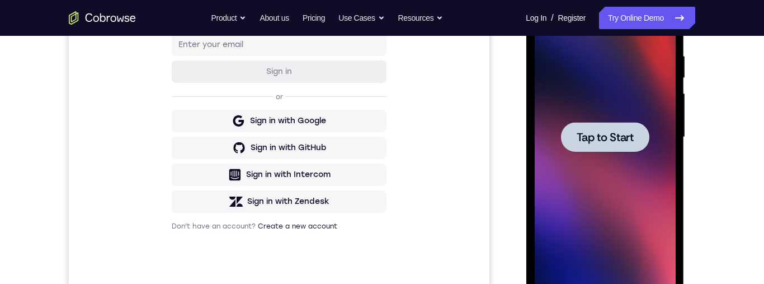
click at [619, 123] on div at bounding box center [605, 137] width 88 height 30
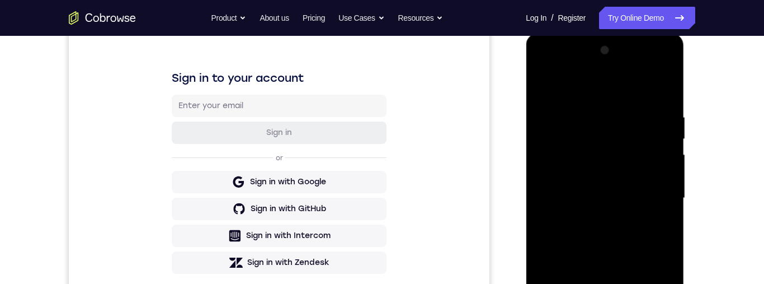
scroll to position [327, 0]
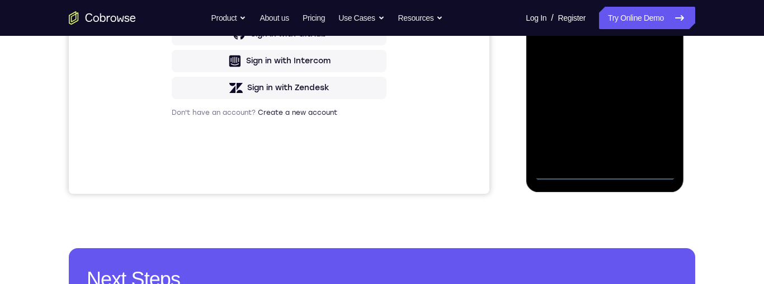
click at [602, 176] on div at bounding box center [604, 23] width 141 height 313
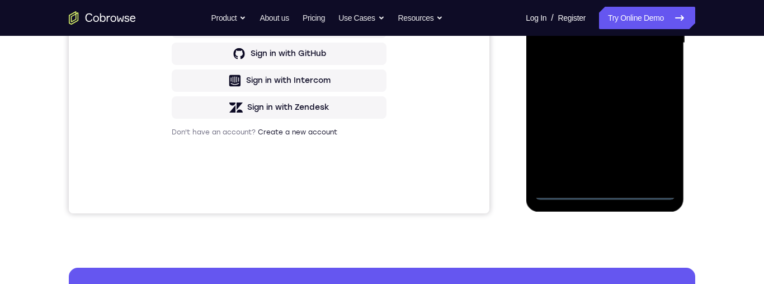
click at [655, 144] on div at bounding box center [604, 42] width 141 height 313
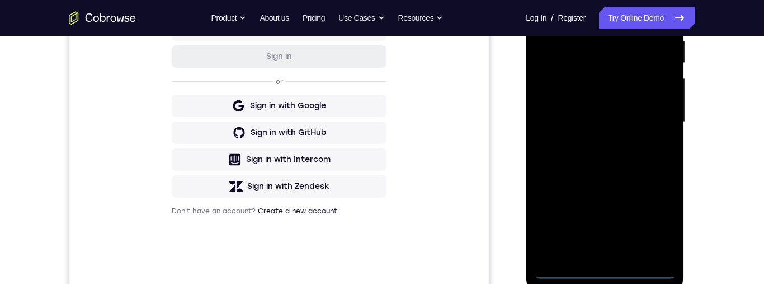
scroll to position [205, 0]
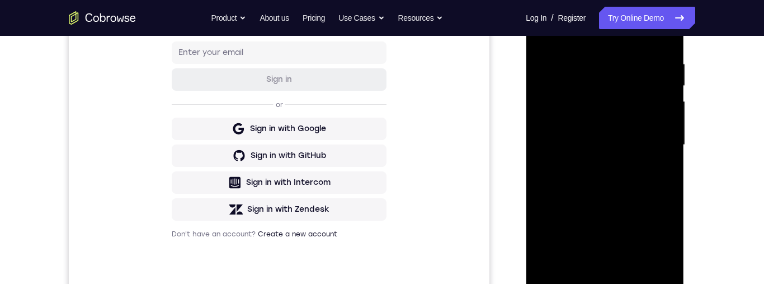
click at [617, 26] on div at bounding box center [604, 144] width 141 height 313
click at [651, 148] on div at bounding box center [604, 144] width 141 height 313
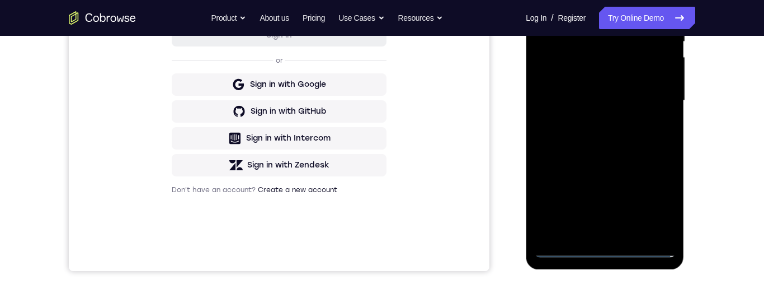
click at [595, 121] on div at bounding box center [604, 100] width 141 height 313
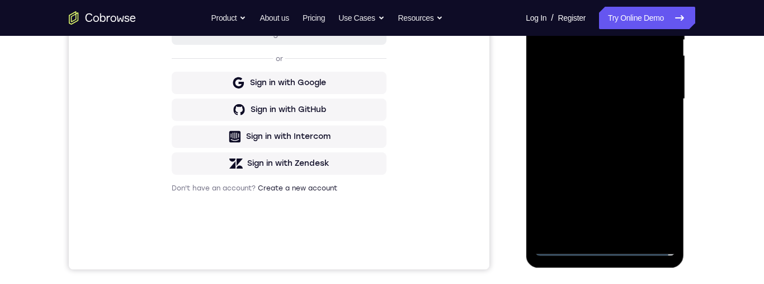
click at [632, 86] on div at bounding box center [604, 98] width 141 height 313
click at [621, 74] on div at bounding box center [604, 98] width 141 height 313
click at [650, 96] on div at bounding box center [604, 98] width 141 height 313
click at [640, 137] on div at bounding box center [604, 98] width 141 height 313
click at [637, 134] on div at bounding box center [604, 98] width 141 height 313
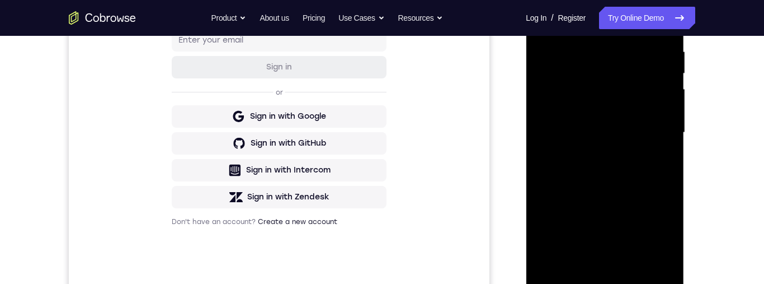
scroll to position [202, 0]
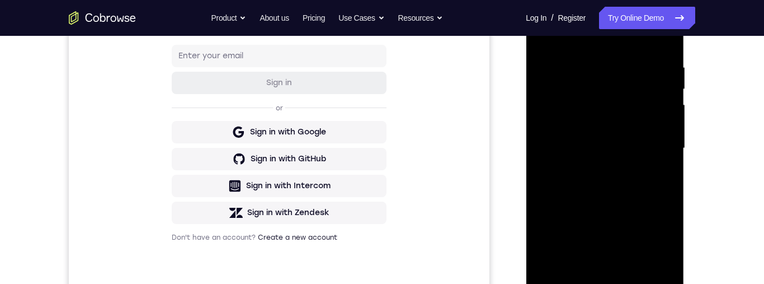
click at [637, 189] on div at bounding box center [604, 148] width 141 height 313
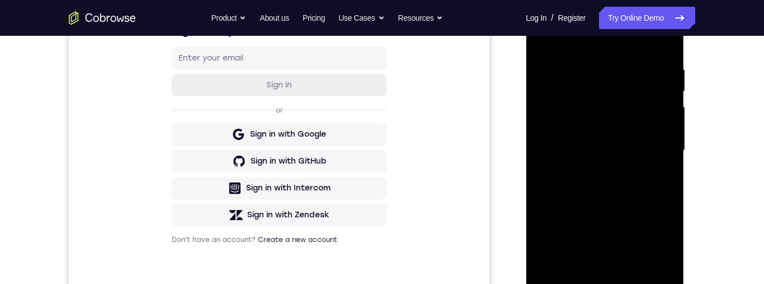
scroll to position [263, 0]
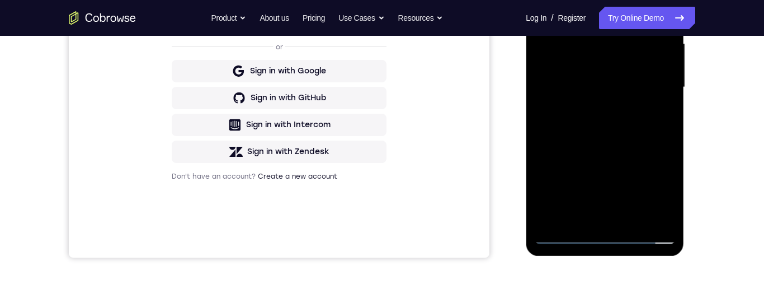
click at [631, 217] on div at bounding box center [604, 87] width 141 height 313
click at [634, 140] on div at bounding box center [604, 86] width 141 height 313
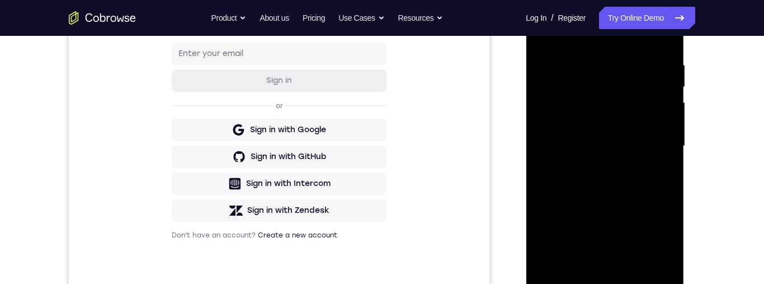
click at [609, 41] on div at bounding box center [604, 145] width 141 height 313
click at [542, 41] on div at bounding box center [604, 146] width 141 height 313
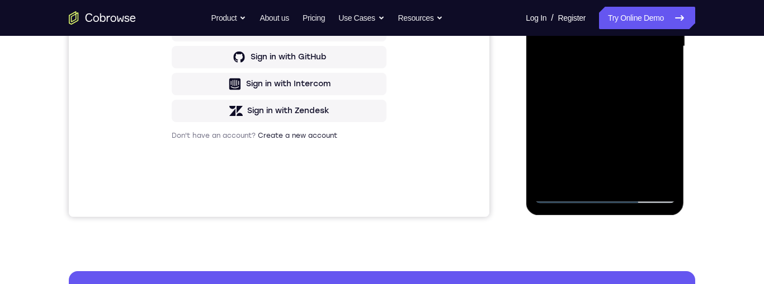
click at [568, 192] on div at bounding box center [604, 46] width 141 height 313
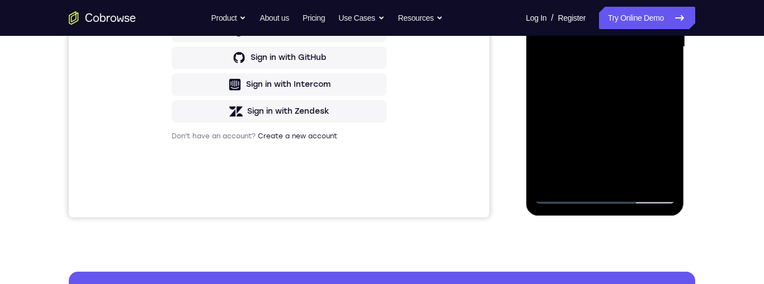
click at [609, 170] on div at bounding box center [604, 46] width 141 height 313
click at [603, 177] on div at bounding box center [604, 46] width 141 height 313
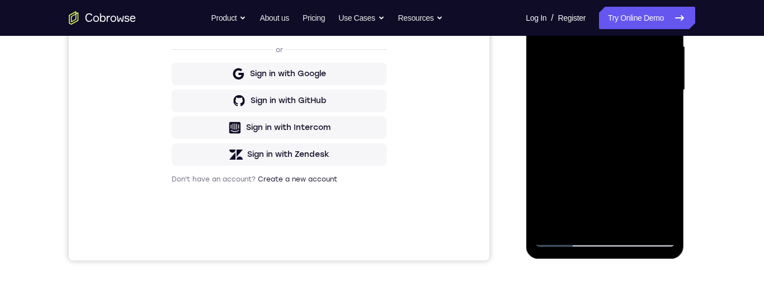
scroll to position [236, 0]
